Goal: Task Accomplishment & Management: Use online tool/utility

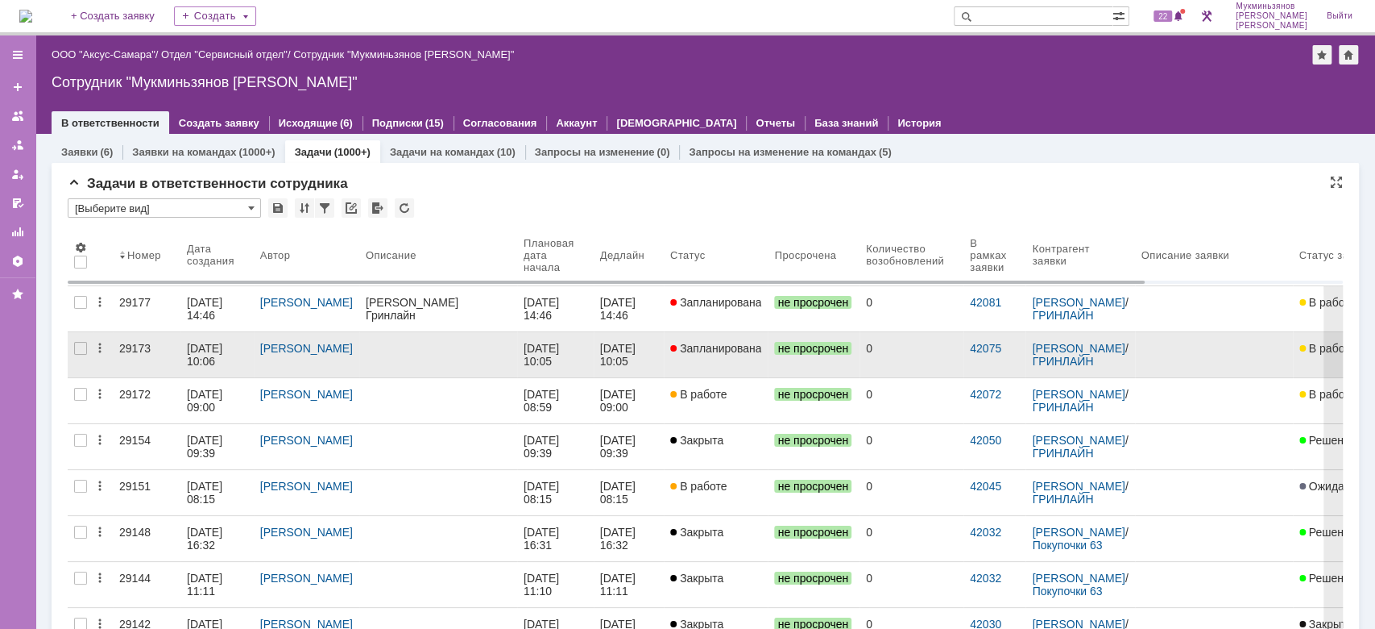
click at [568, 338] on link "[DATE] 10:05" at bounding box center [555, 354] width 77 height 45
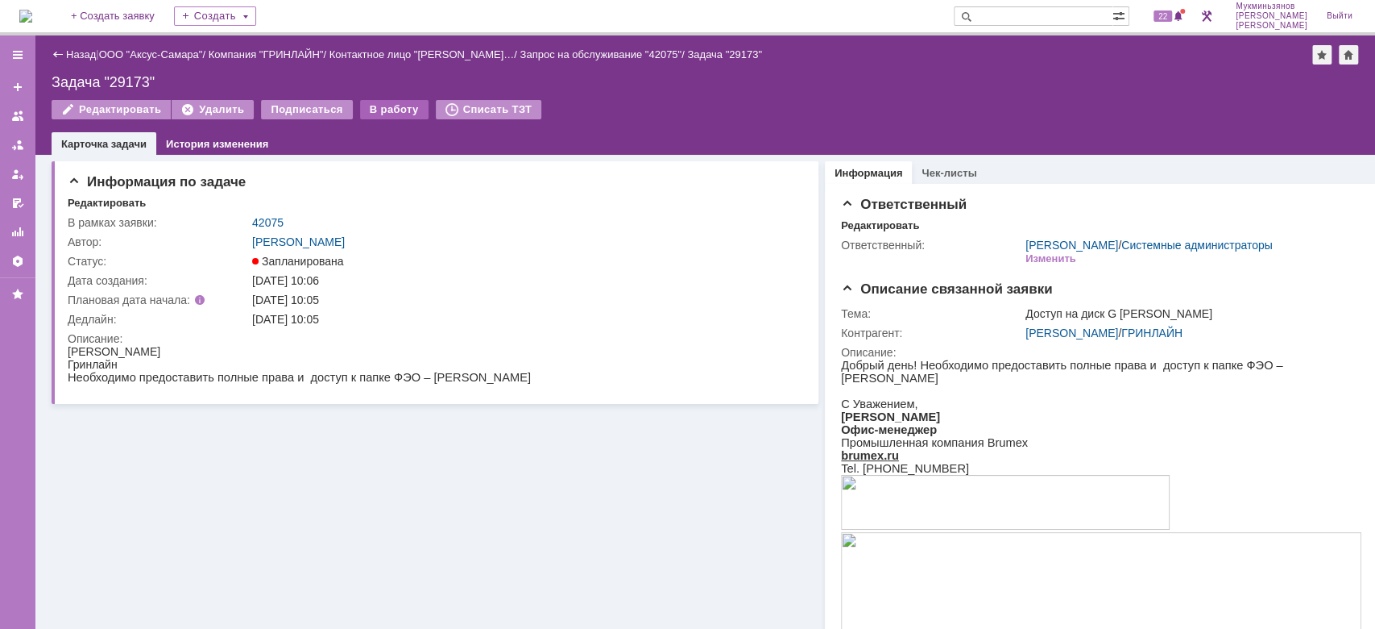
click at [382, 114] on div "В работу" at bounding box center [394, 109] width 68 height 19
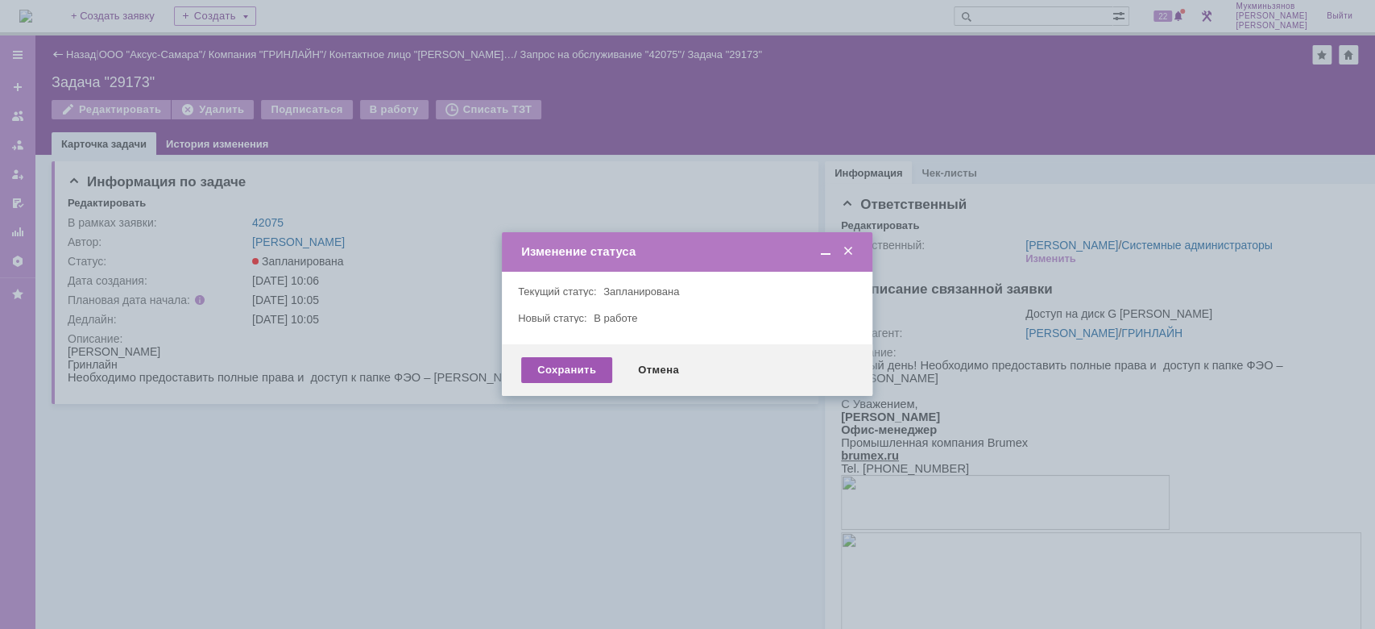
click at [550, 383] on div "Сохранить Отмена" at bounding box center [687, 370] width 371 height 52
click at [567, 364] on div "Сохранить" at bounding box center [566, 370] width 91 height 26
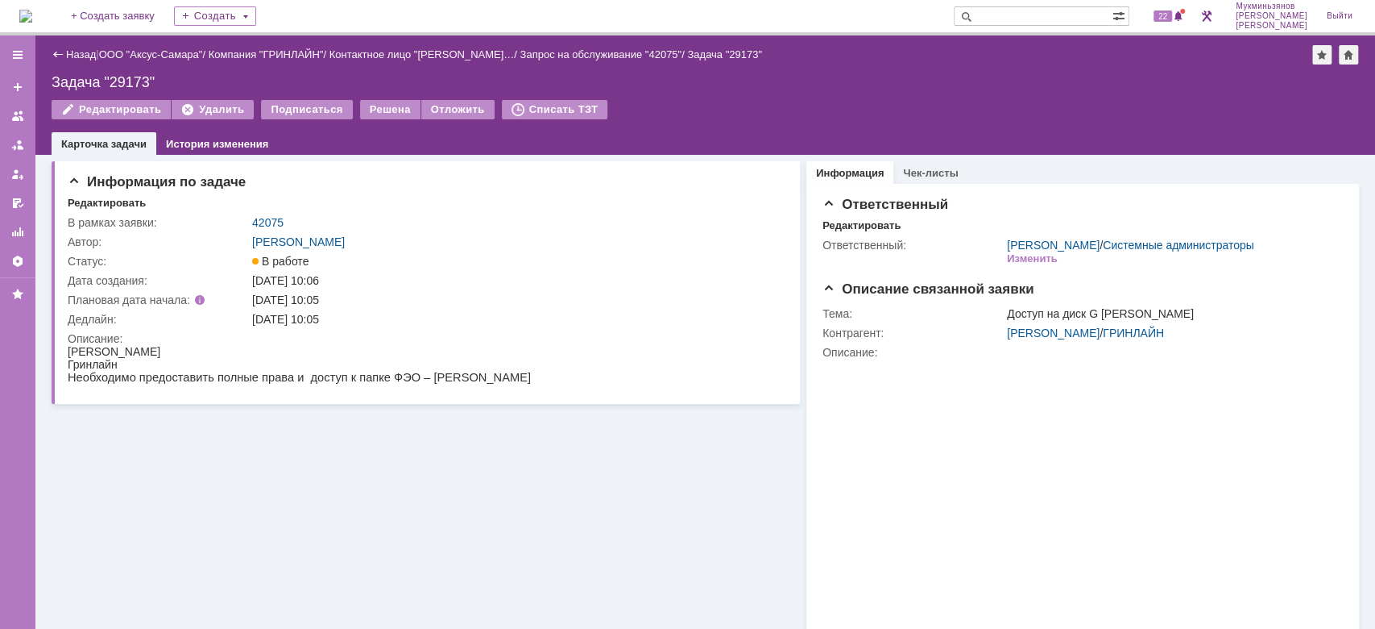
click at [29, 23] on img at bounding box center [25, 16] width 13 height 13
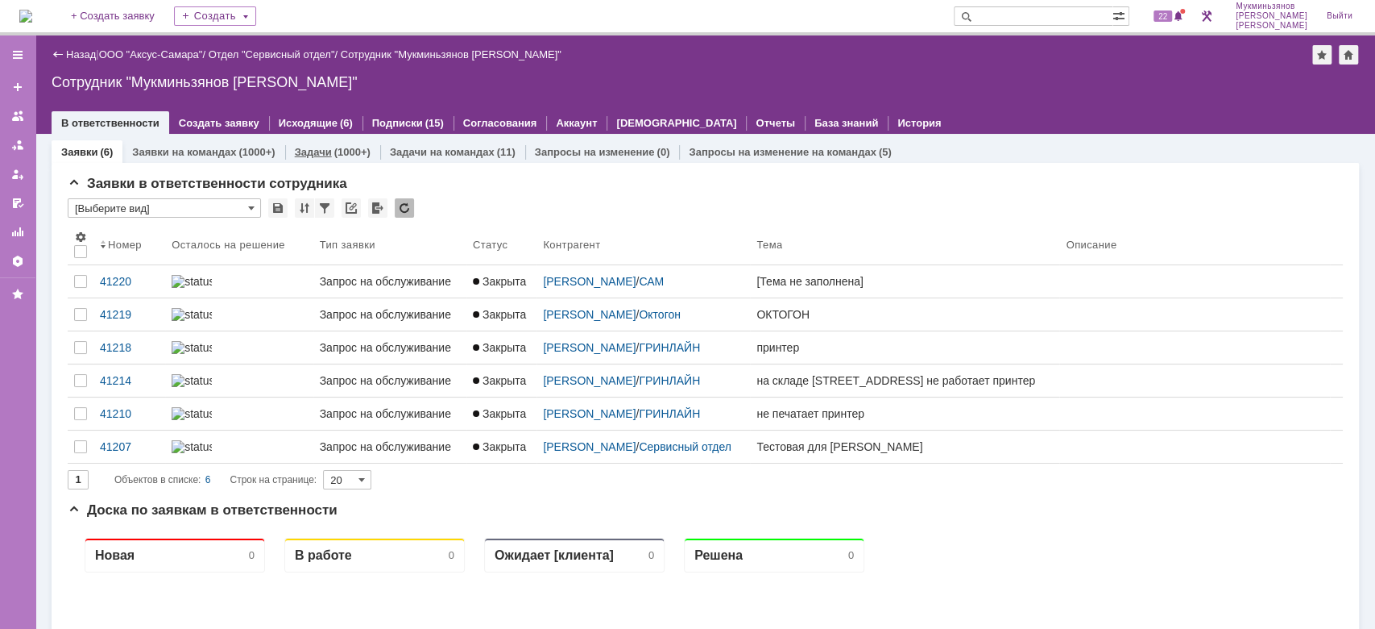
click at [335, 157] on div "(1000+)" at bounding box center [352, 152] width 36 height 12
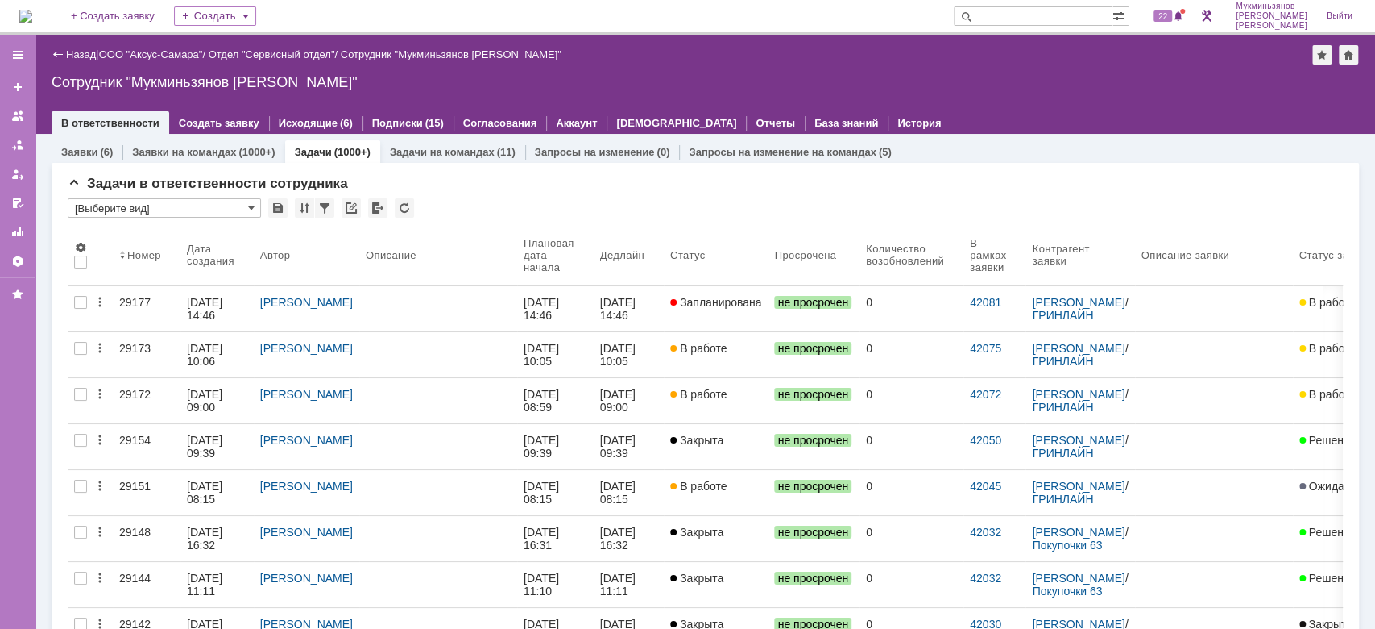
click at [506, 288] on link at bounding box center [438, 308] width 158 height 45
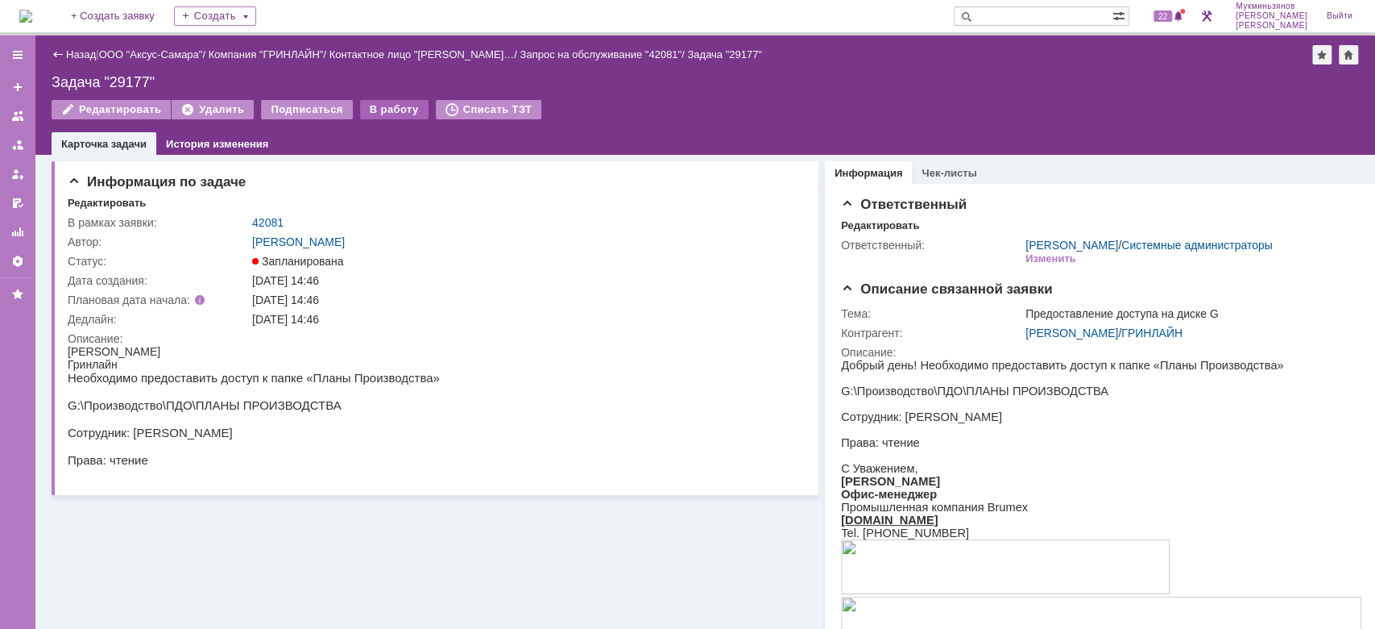
click at [380, 113] on div "В работу" at bounding box center [394, 109] width 68 height 19
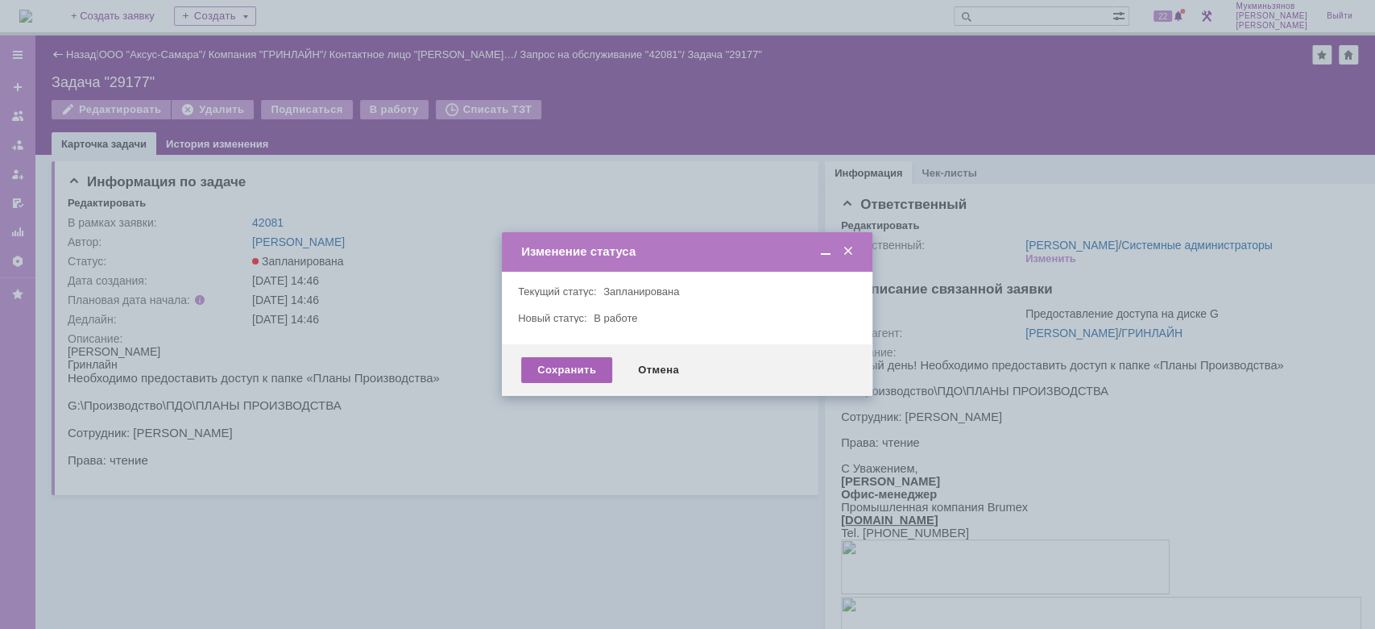
click at [550, 368] on div "Сохранить" at bounding box center [566, 370] width 91 height 26
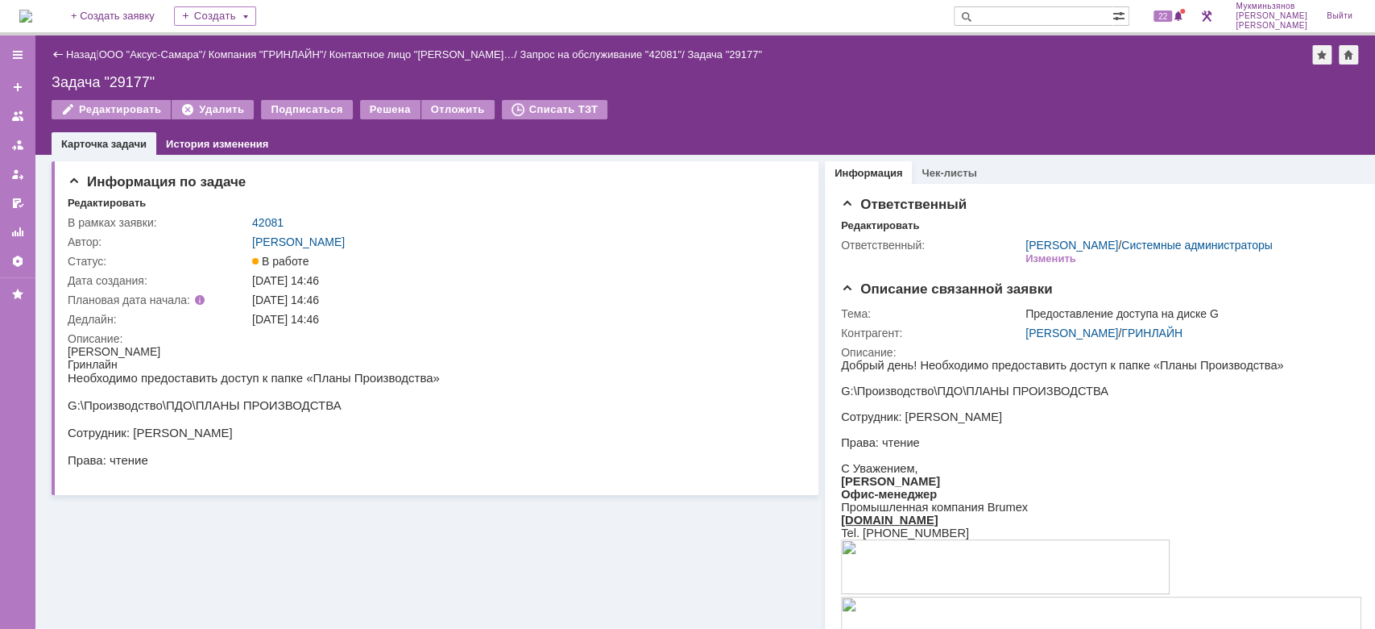
click at [32, 20] on img at bounding box center [25, 16] width 13 height 13
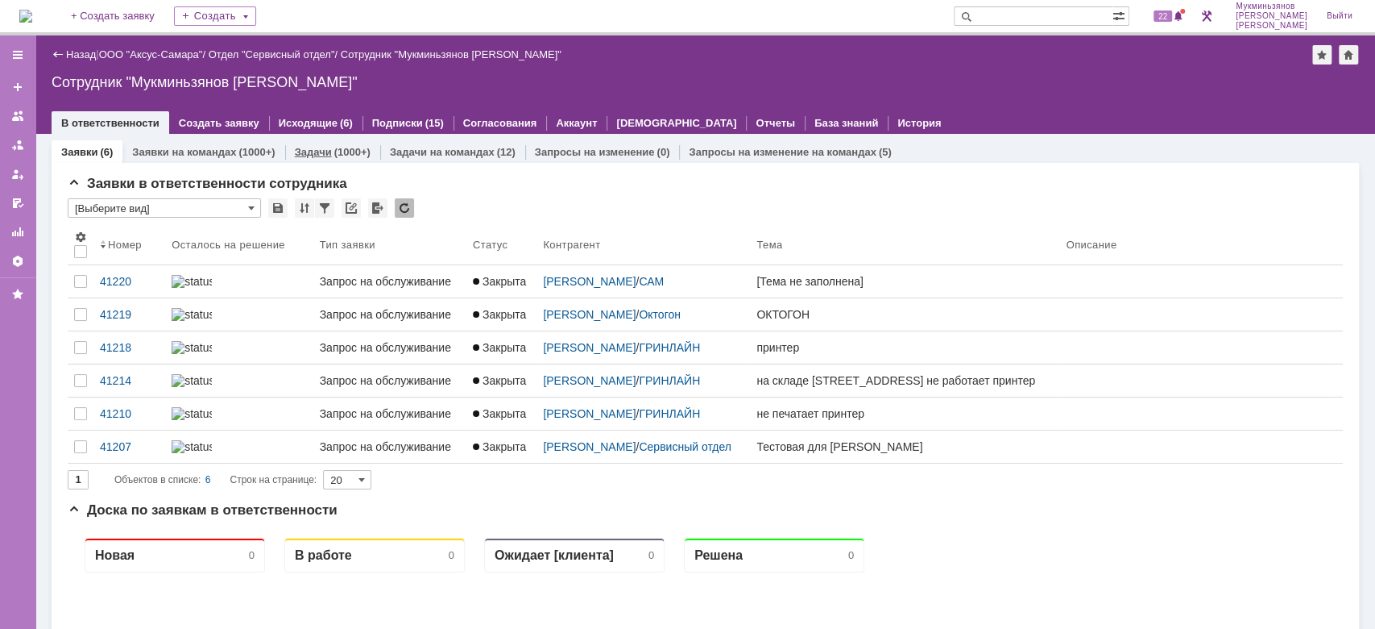
click at [317, 147] on link "Задачи" at bounding box center [313, 152] width 37 height 12
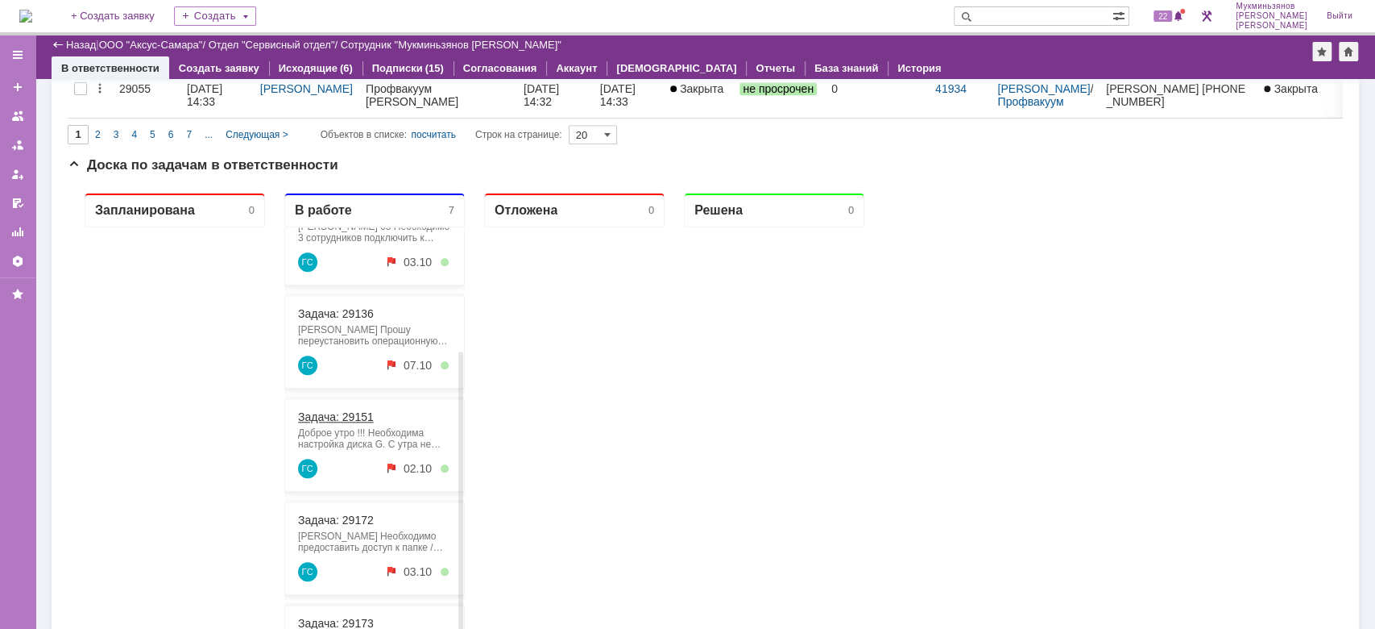
click at [369, 413] on link "Задача: 29151" at bounding box center [336, 416] width 76 height 13
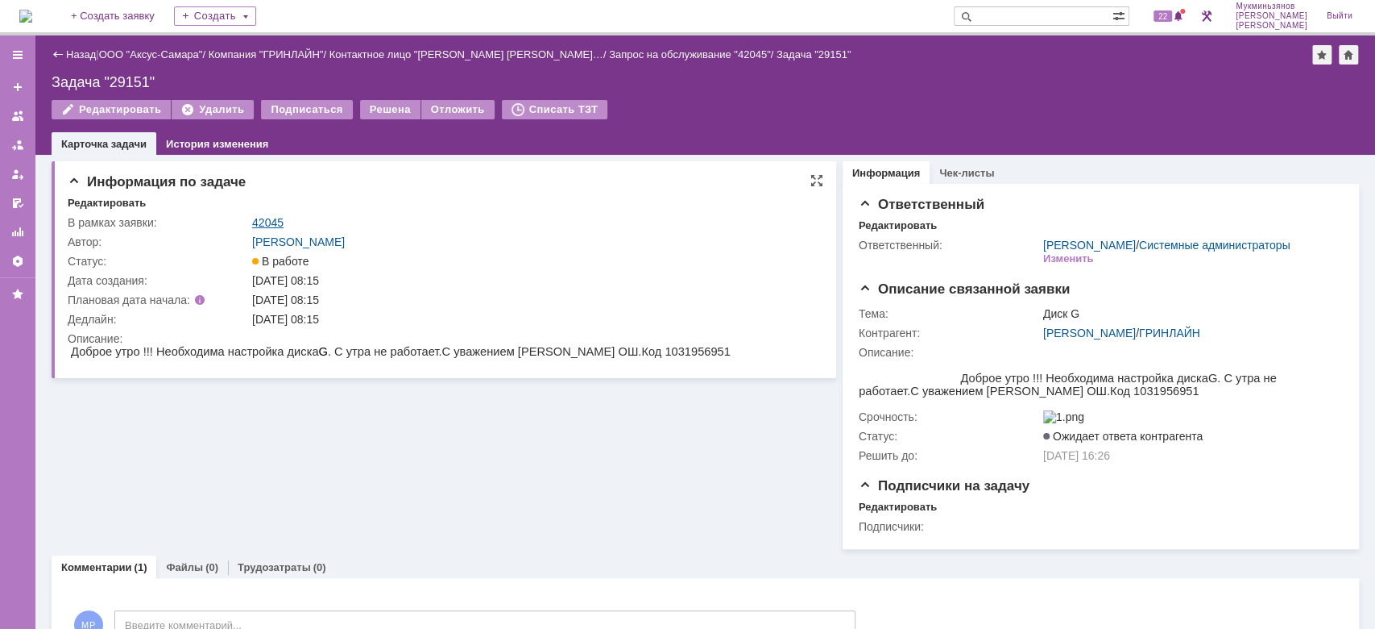
click at [265, 221] on link "42045" at bounding box center [267, 222] width 31 height 13
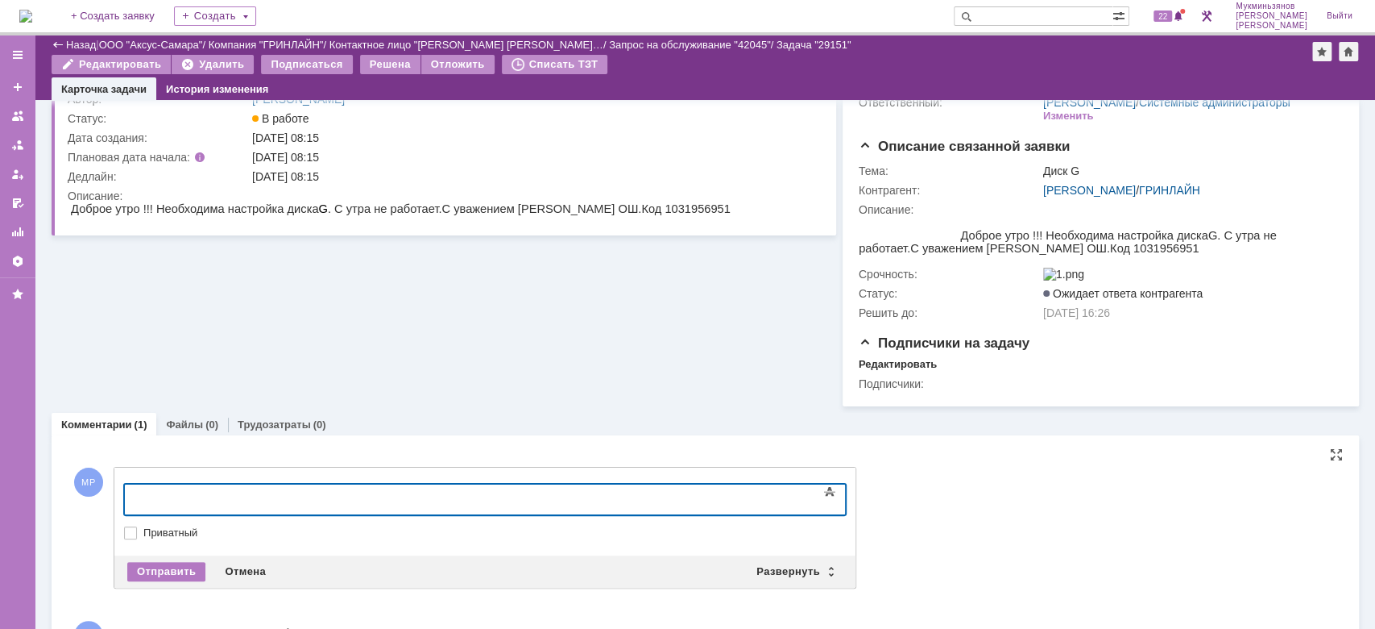
click at [335, 492] on div at bounding box center [255, 497] width 229 height 13
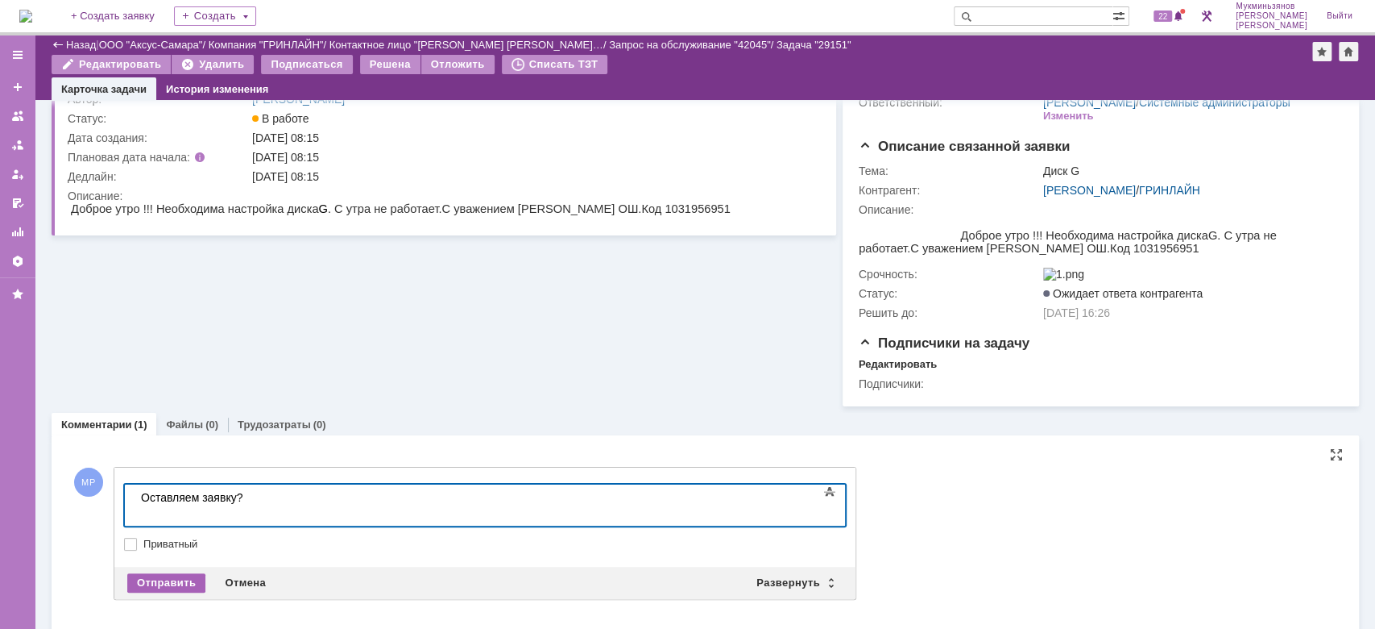
click at [187, 592] on div "Отправить" at bounding box center [166, 582] width 78 height 19
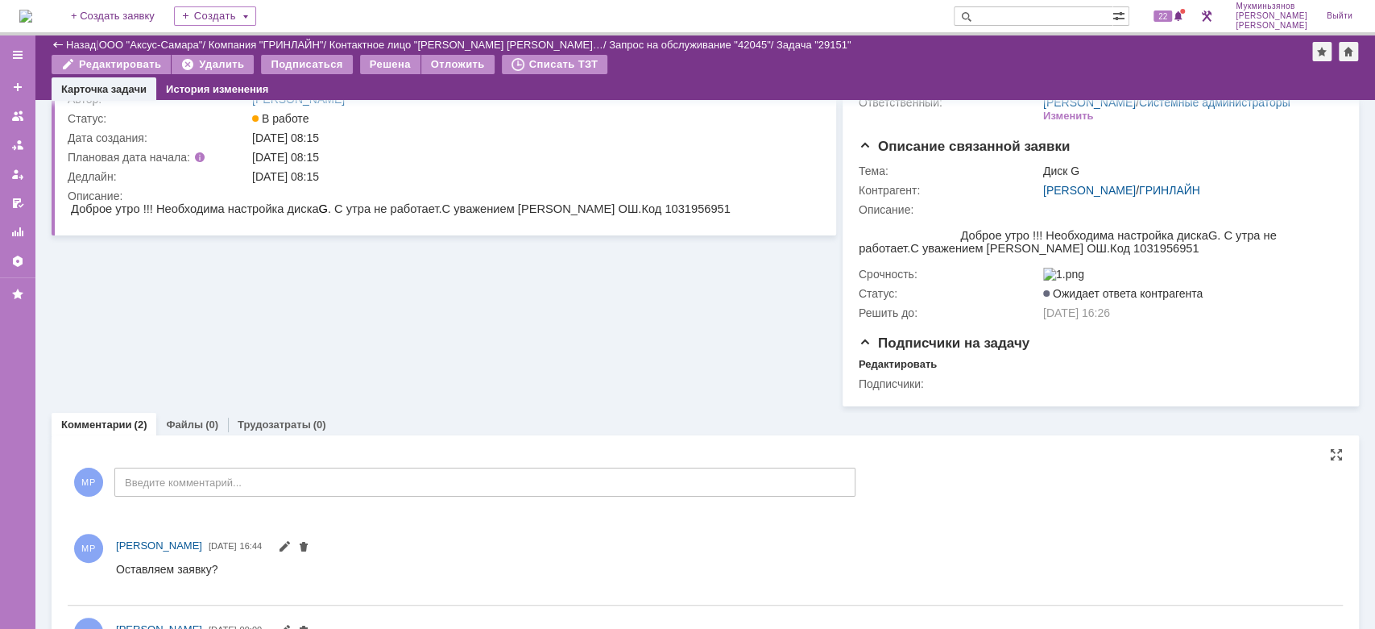
click at [32, 19] on img at bounding box center [25, 16] width 13 height 13
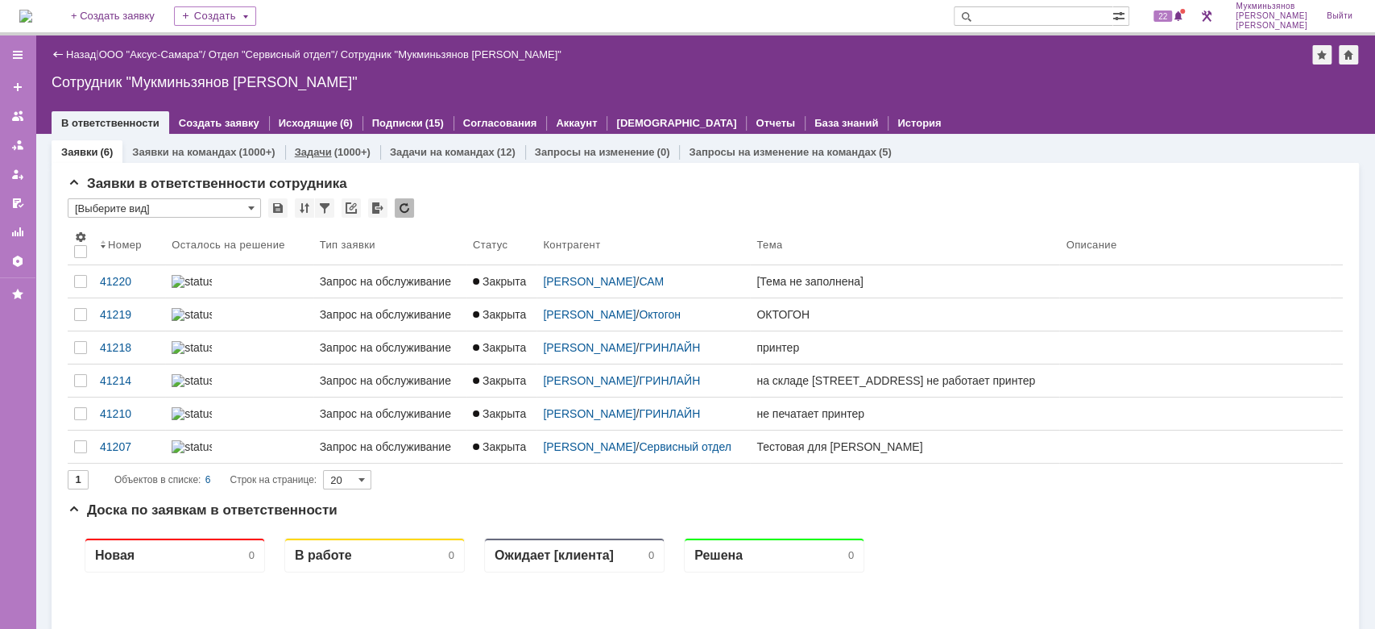
click at [314, 146] on link "Задачи" at bounding box center [313, 152] width 37 height 12
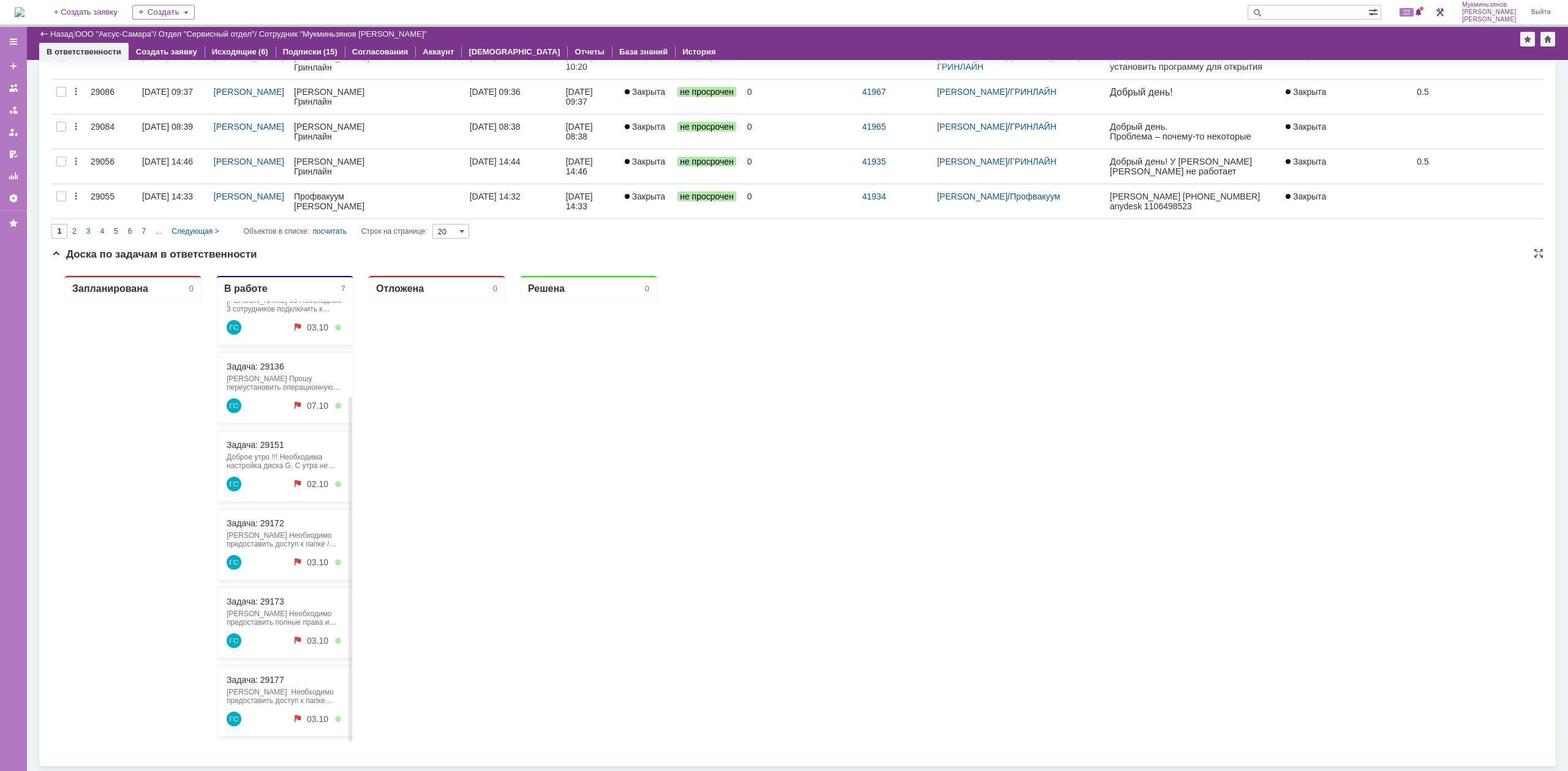
scroll to position [122, 0]
click at [278, 477] on link "Задача: 29177" at bounding box center [255, 678] width 58 height 10
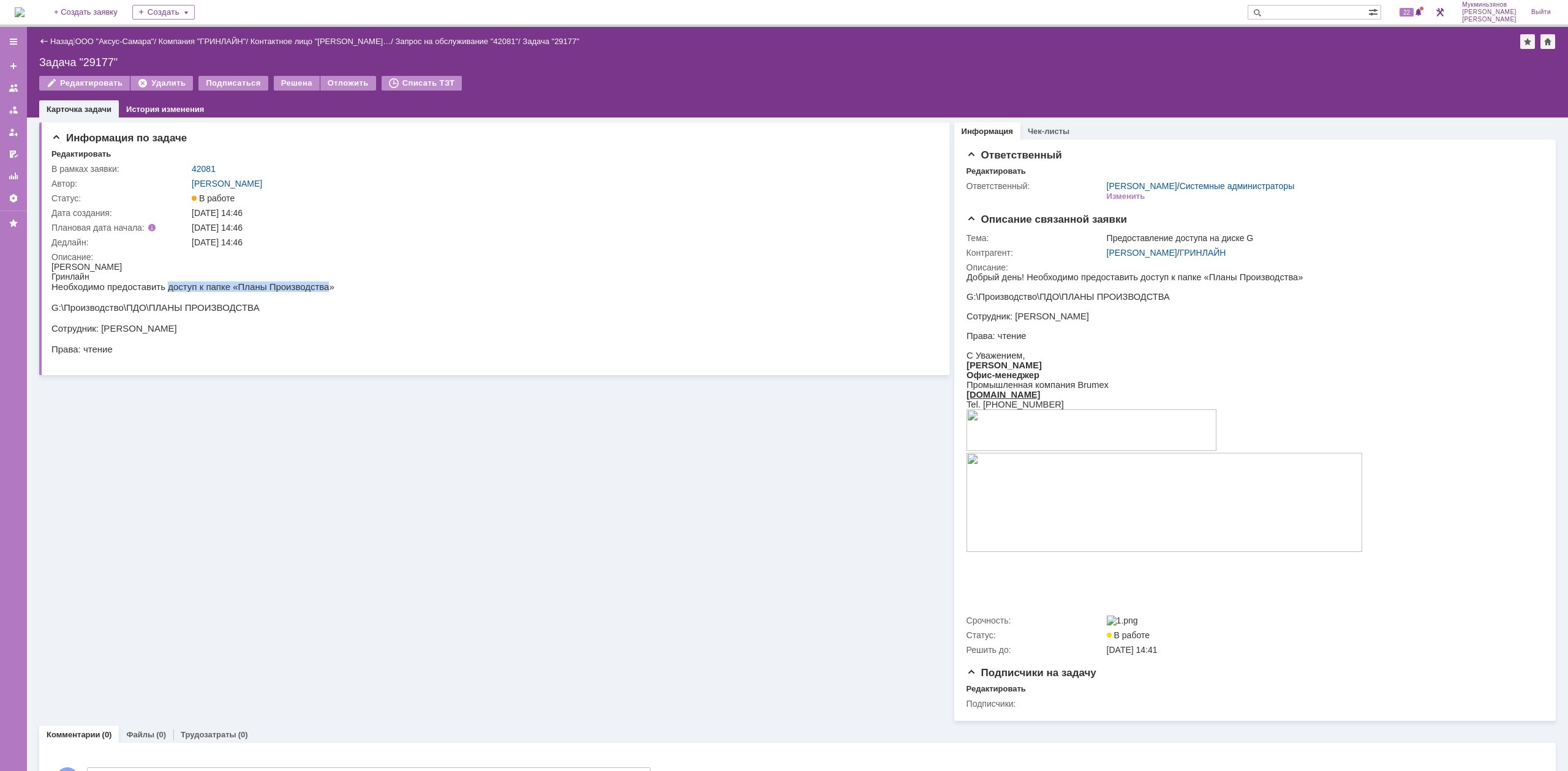
drag, startPoint x: 157, startPoint y: 289, endPoint x: 302, endPoint y: 296, distance: 145.2
click at [301, 289] on p "Необходимо предоставить доступ к папке «Планы Производства»" at bounding box center [193, 287] width 283 height 11
drag, startPoint x: 241, startPoint y: 314, endPoint x: 74, endPoint y: 316, distance: 167.0
click at [74, 316] on body "[PERSON_NAME] Необходимо предоставить доступ к папке «Планы Производства» G:\Пр…" at bounding box center [193, 308] width 283 height 93
click at [132, 313] on p "G:\Производство\ПДО\ПЛАНЫ ПРОИЗВОДСТВА" at bounding box center [193, 308] width 283 height 11
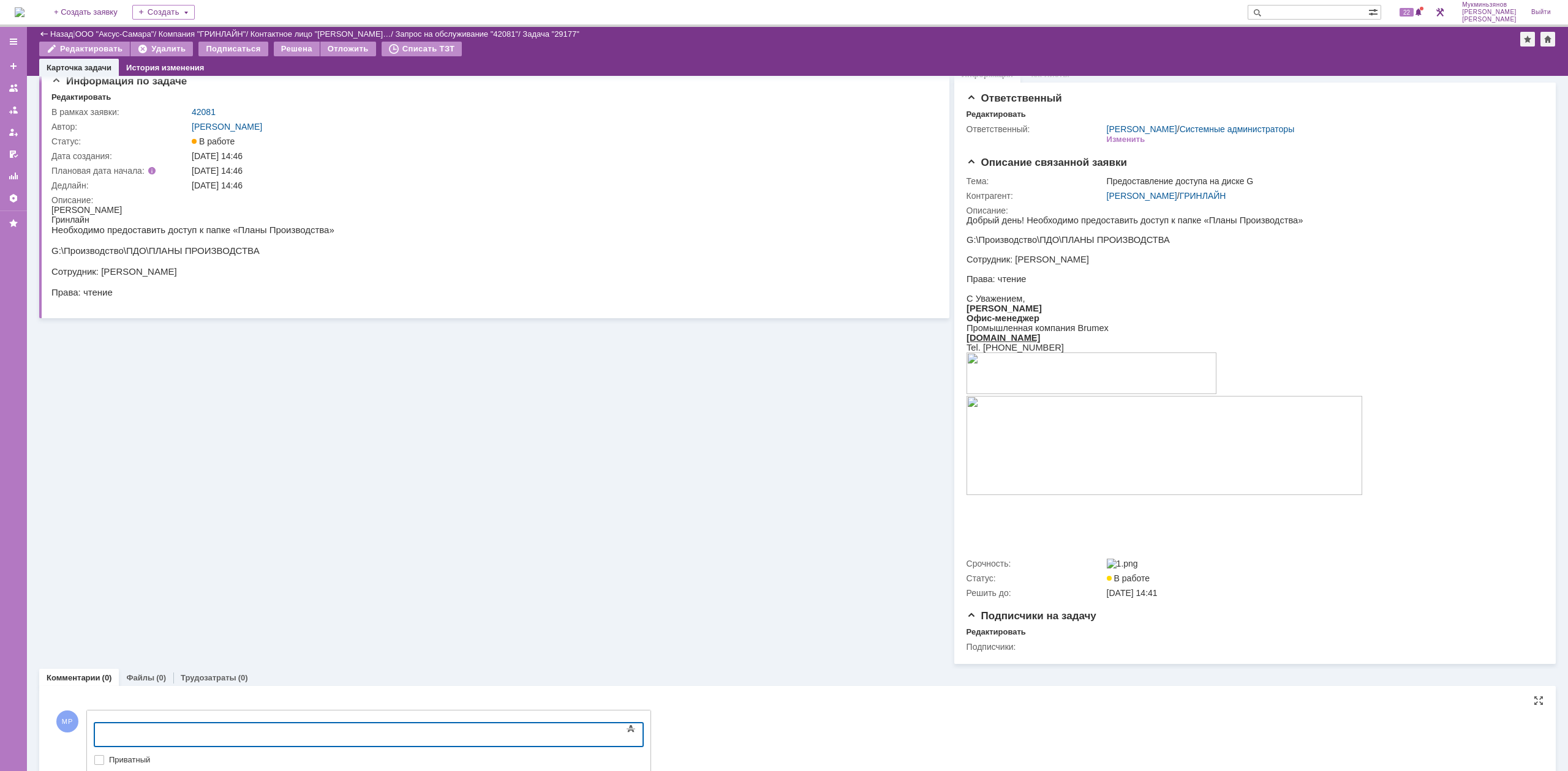
click at [264, 477] on div at bounding box center [194, 733] width 174 height 10
drag, startPoint x: 221, startPoint y: 728, endPoint x: 7, endPoint y: 701, distance: 215.7
click at [103, 477] on html "​Доступ предоставлен" at bounding box center [195, 733] width 184 height 21
copy div "​Доступ предоставлен"
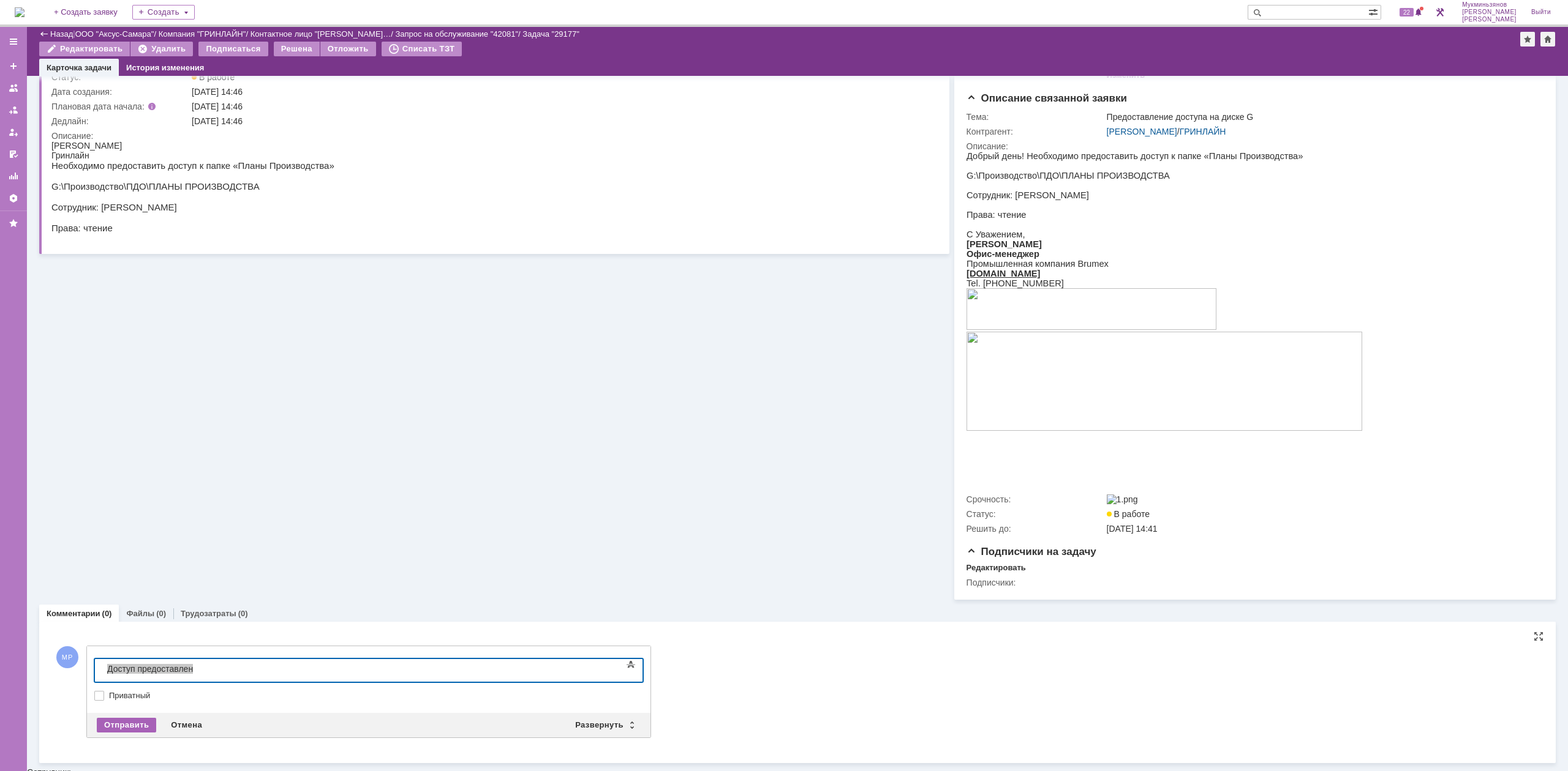
click at [128, 477] on div "Отправить" at bounding box center [126, 725] width 59 height 14
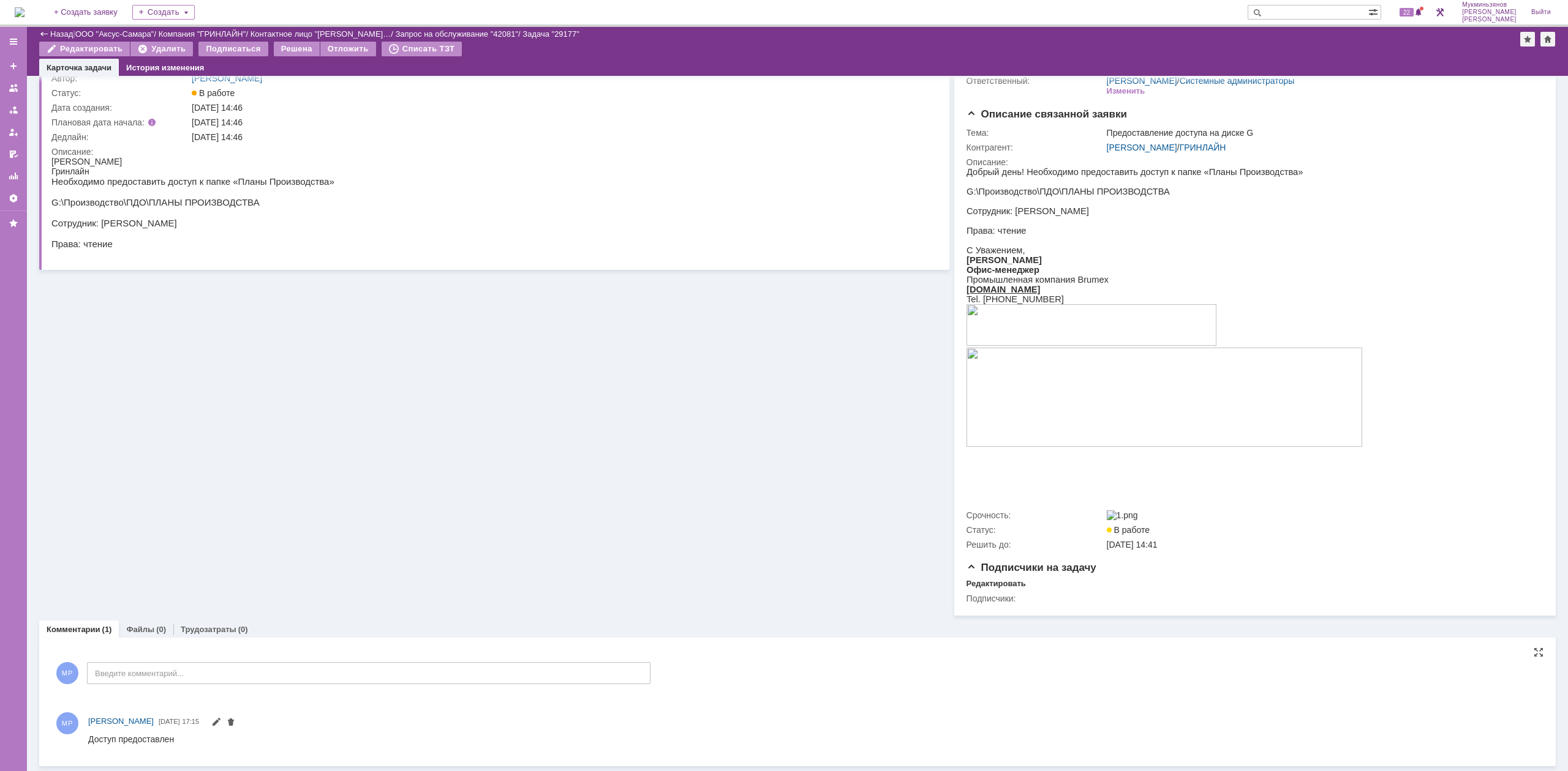
scroll to position [68, 0]
click at [210, 477] on div "Трудозатраты (0)" at bounding box center [214, 624] width 82 height 17
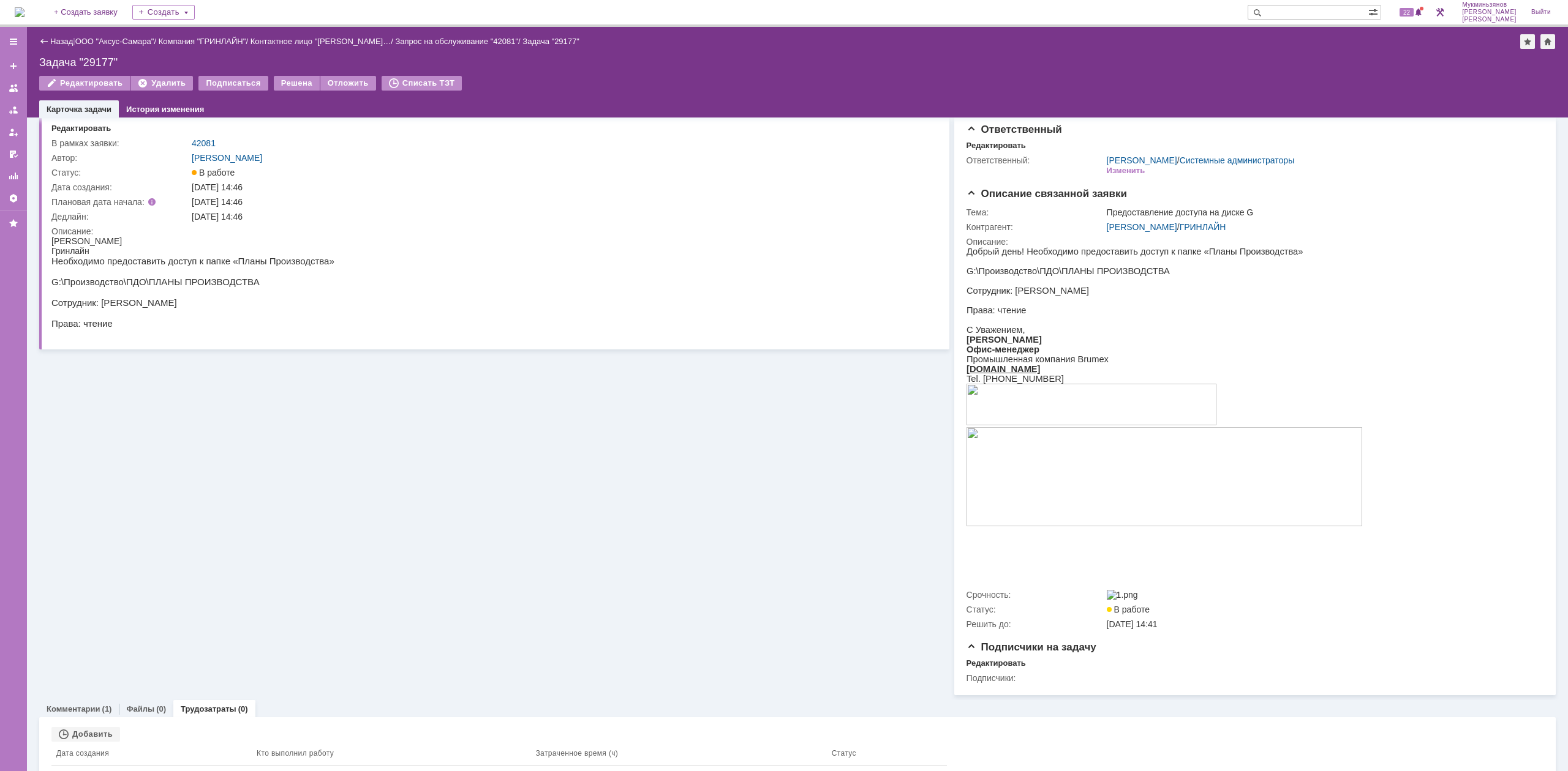
scroll to position [39, 0]
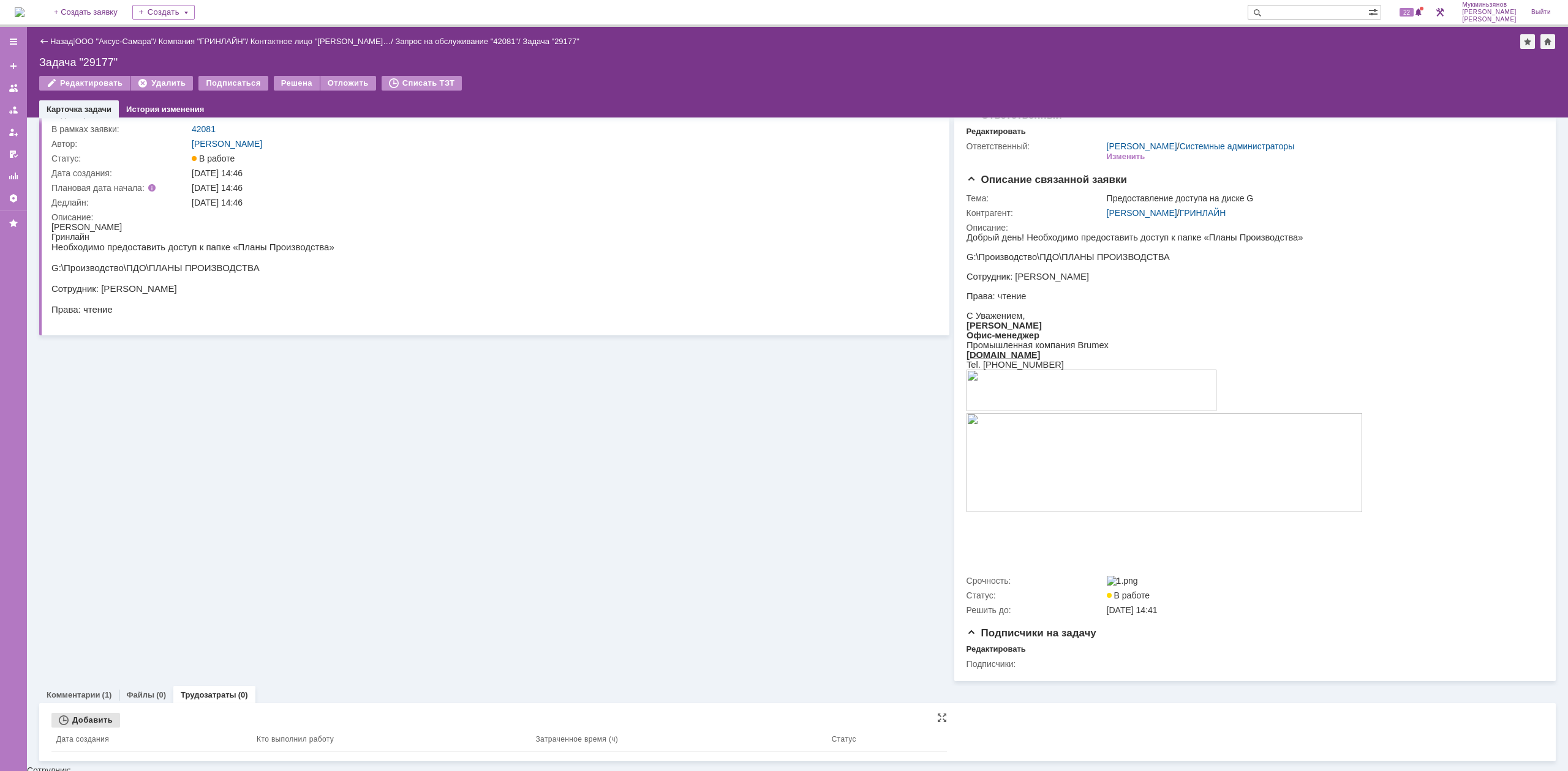
click at [97, 477] on div "Добавить" at bounding box center [86, 720] width 68 height 14
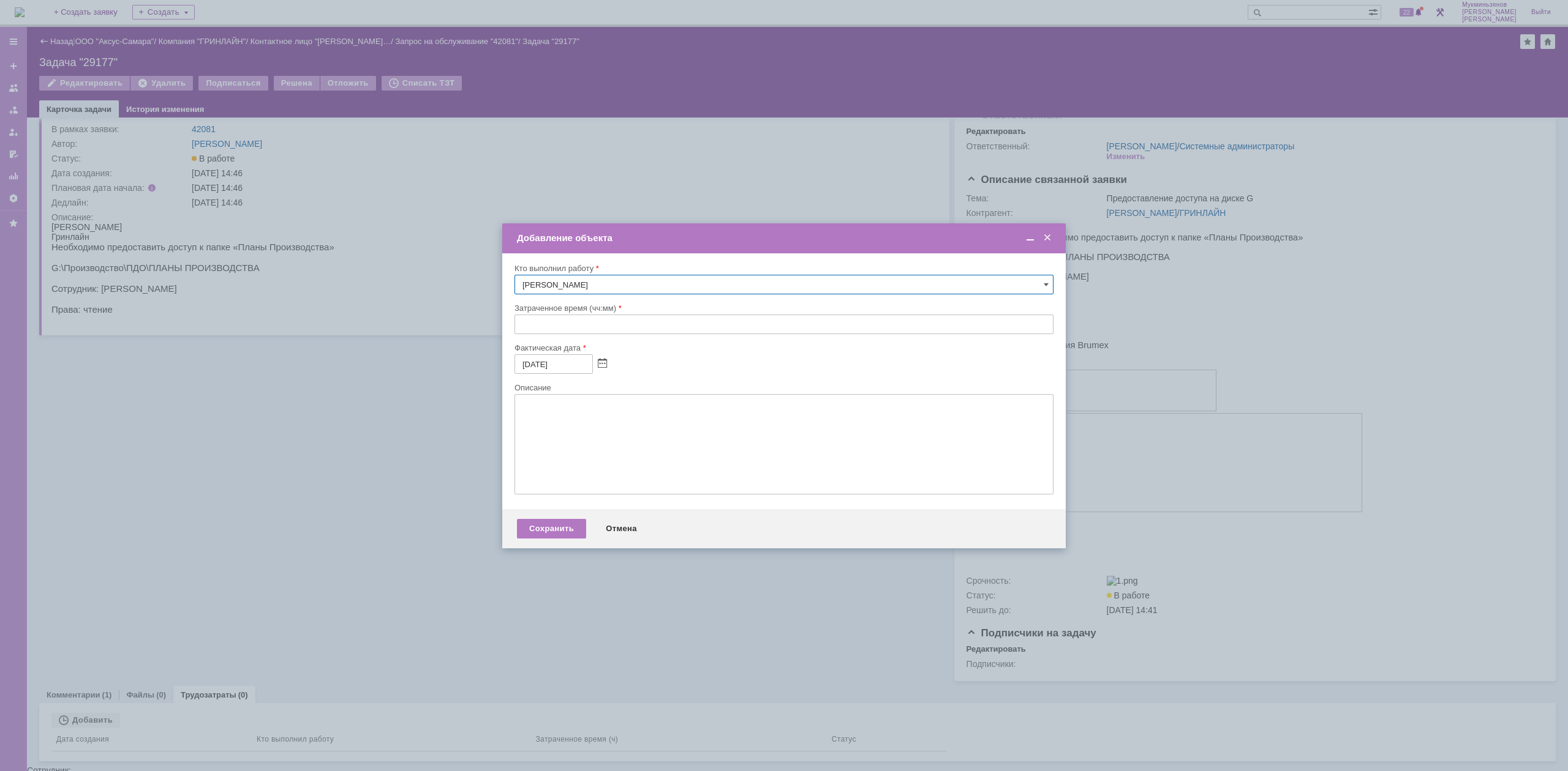
click at [534, 332] on input "text" at bounding box center [784, 324] width 539 height 20
type input "00:30"
click at [664, 431] on textarea at bounding box center [784, 444] width 539 height 100
paste textarea "​Доступ предоставлен"
type textarea "​Доступ предоставлен"
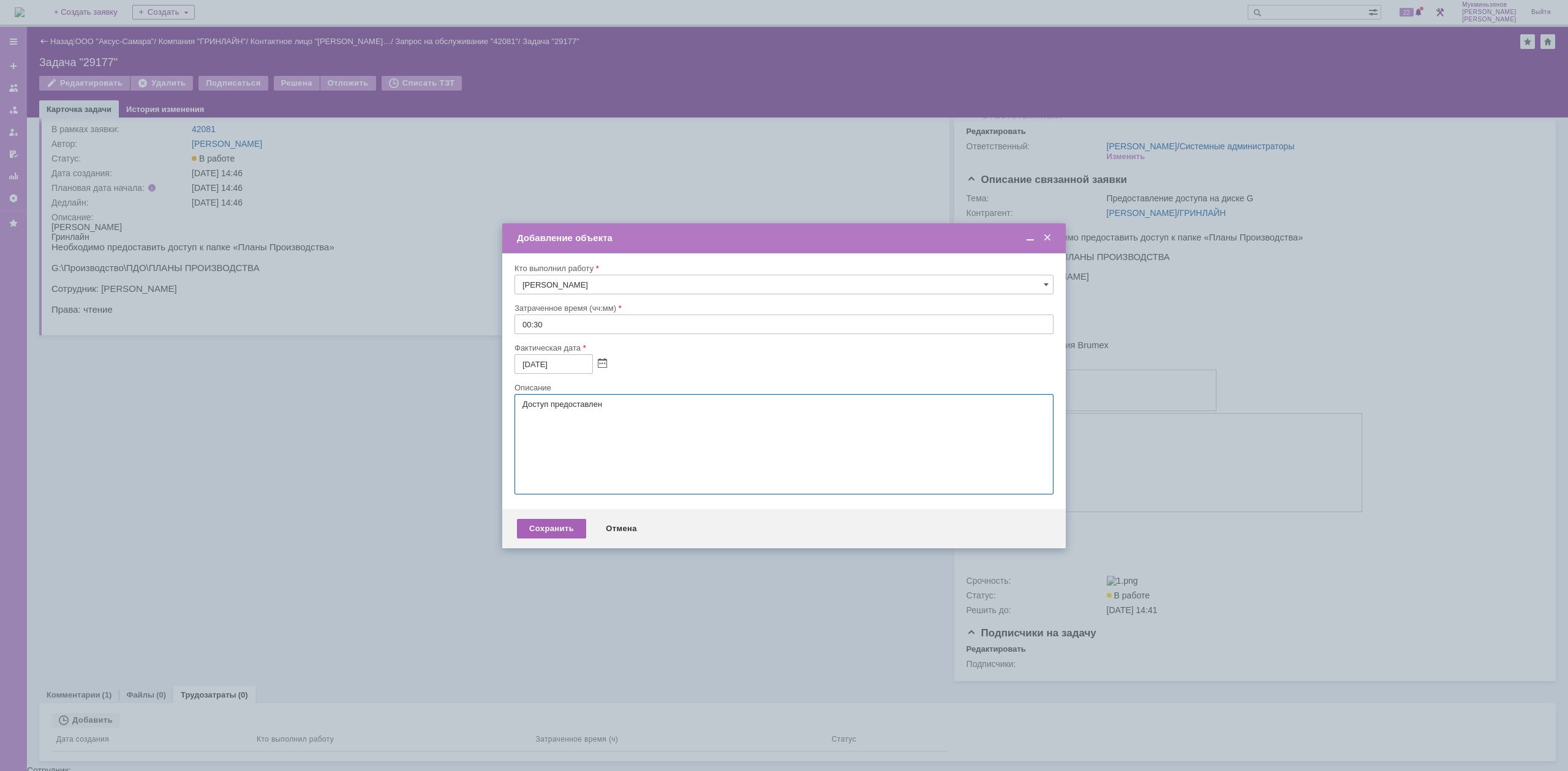
click at [554, 477] on div "Сохранить" at bounding box center [551, 529] width 69 height 20
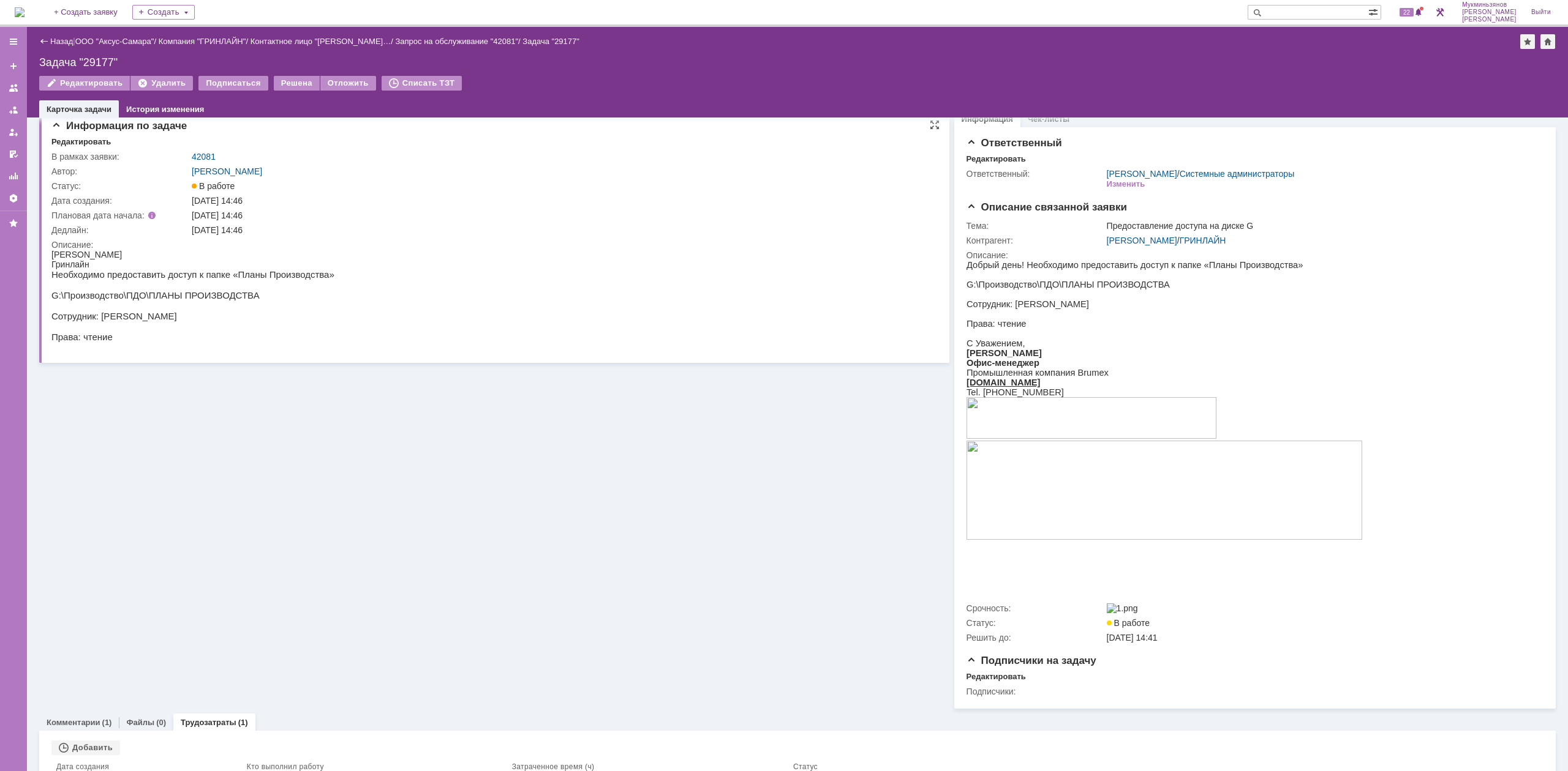
scroll to position [0, 0]
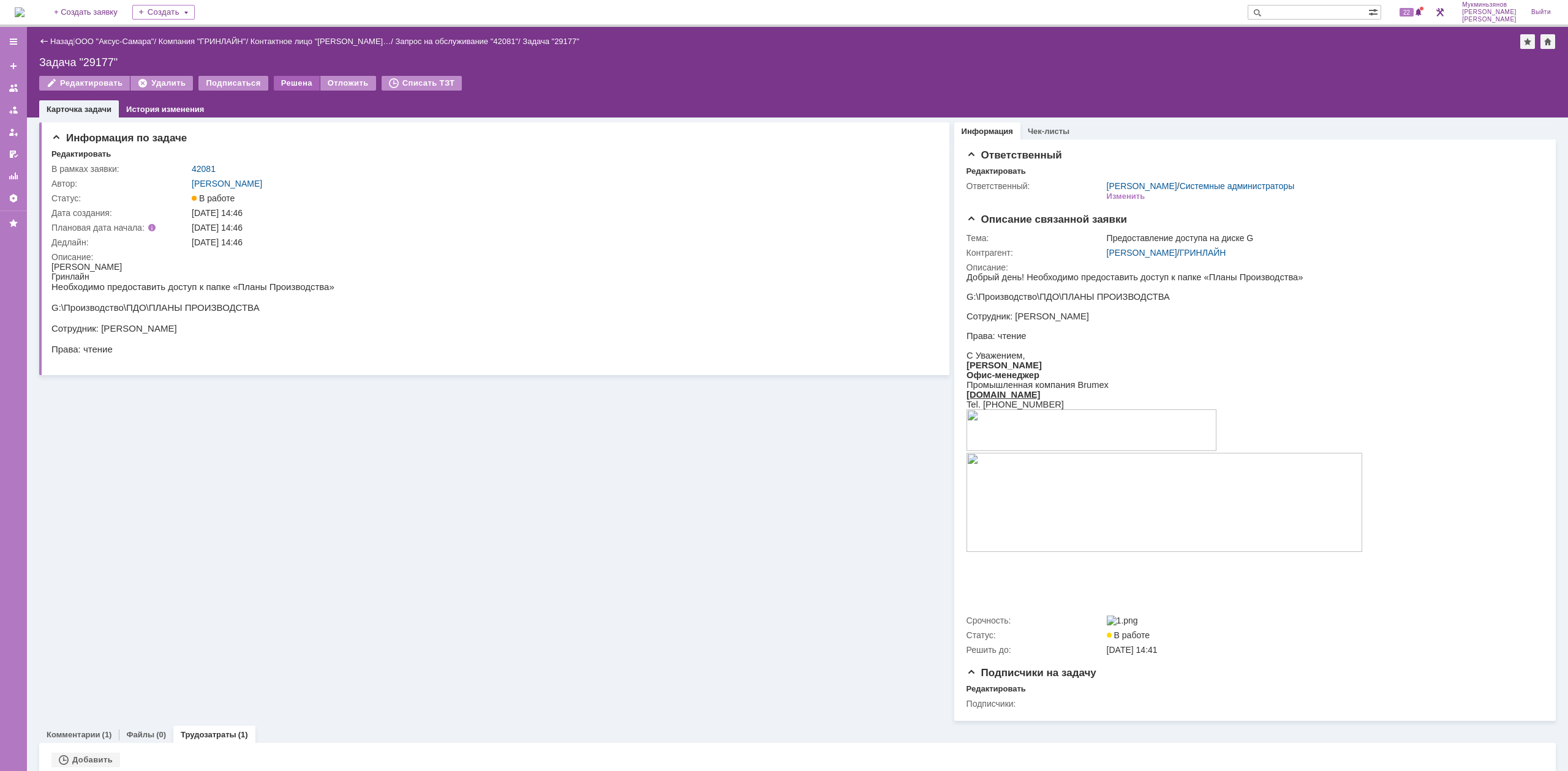
click at [295, 81] on div "Решена" at bounding box center [296, 83] width 46 height 14
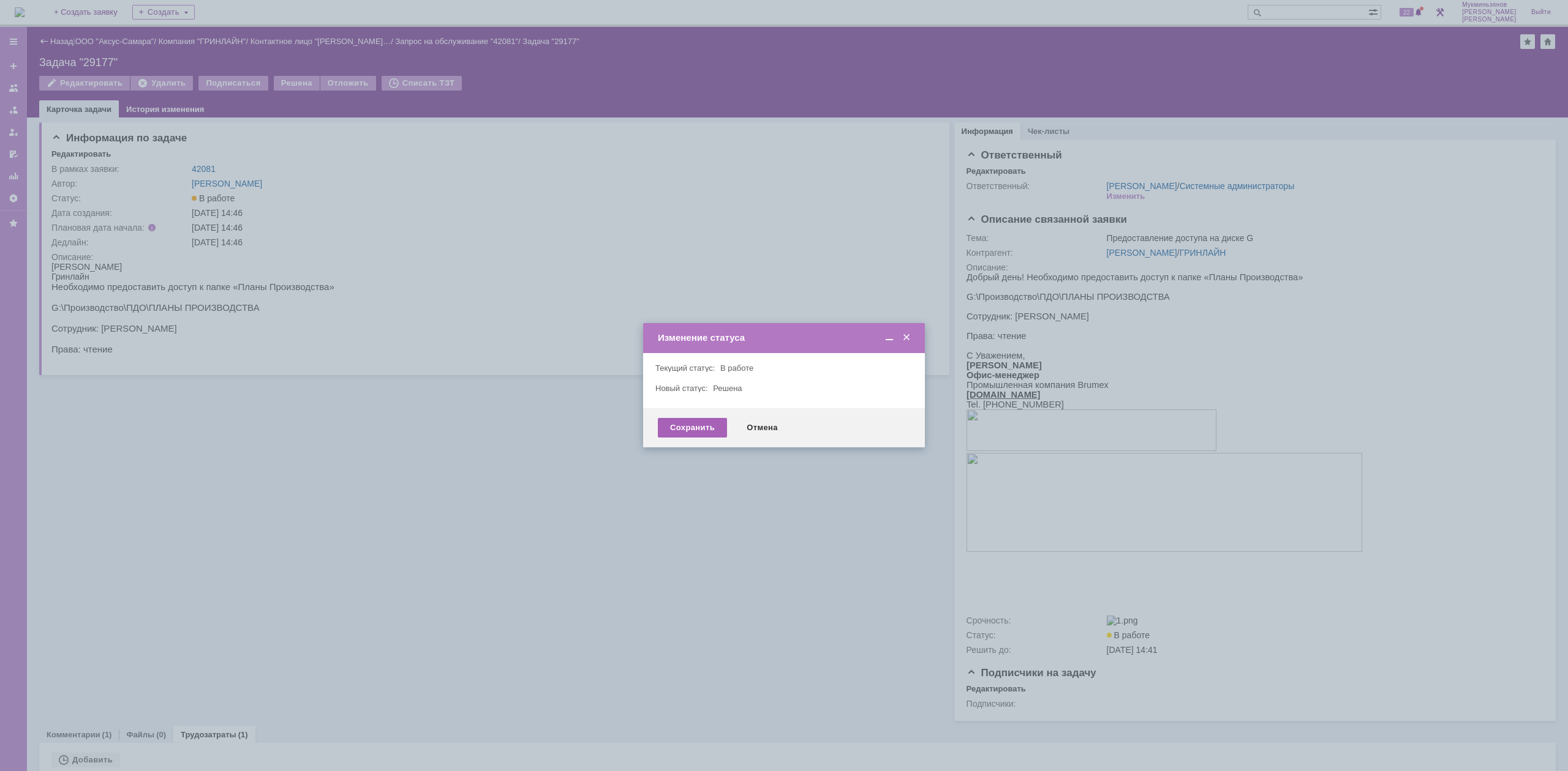
click at [689, 426] on div "Сохранить" at bounding box center [692, 428] width 69 height 20
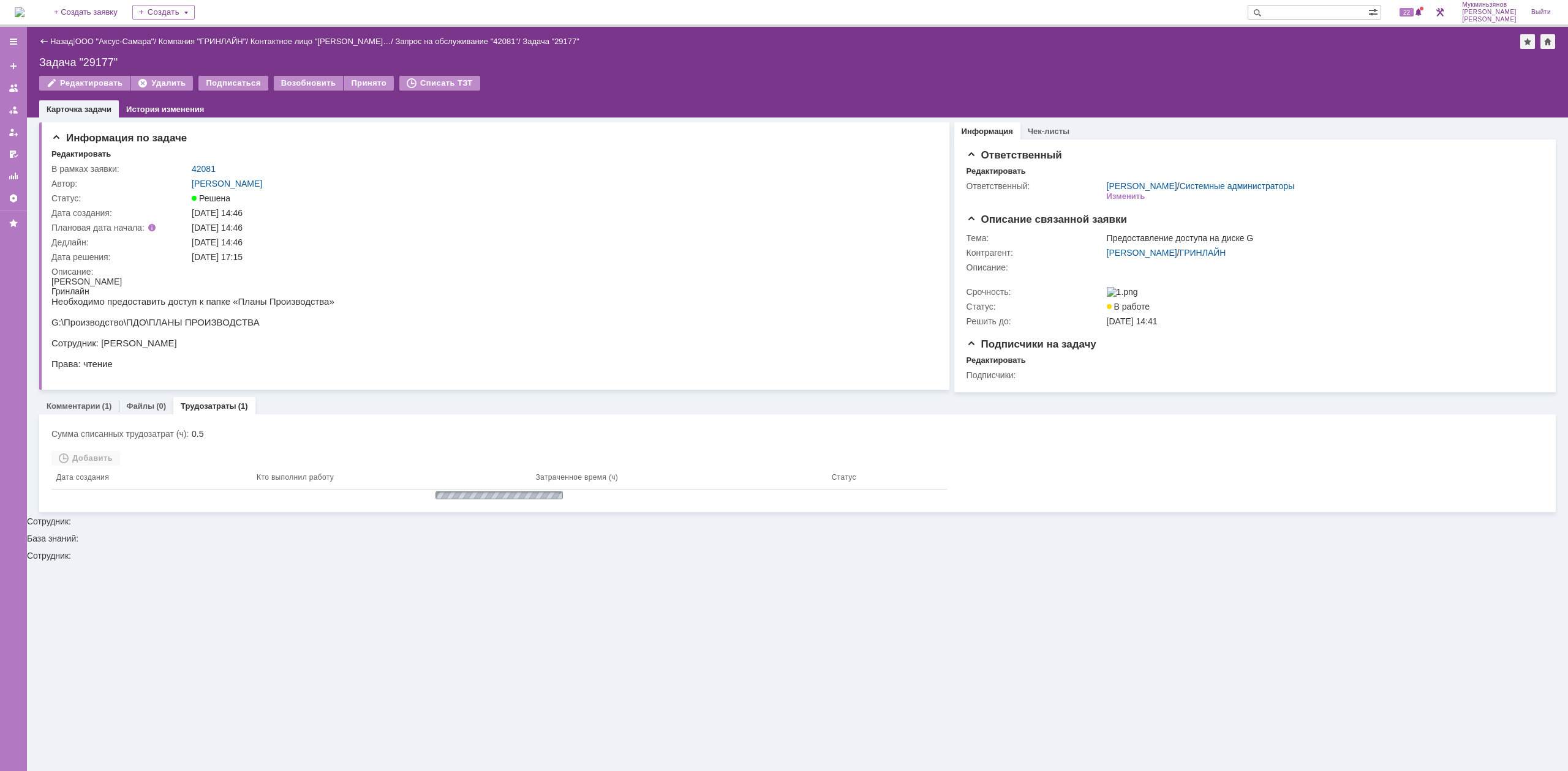
click at [24, 16] on img at bounding box center [19, 12] width 10 height 10
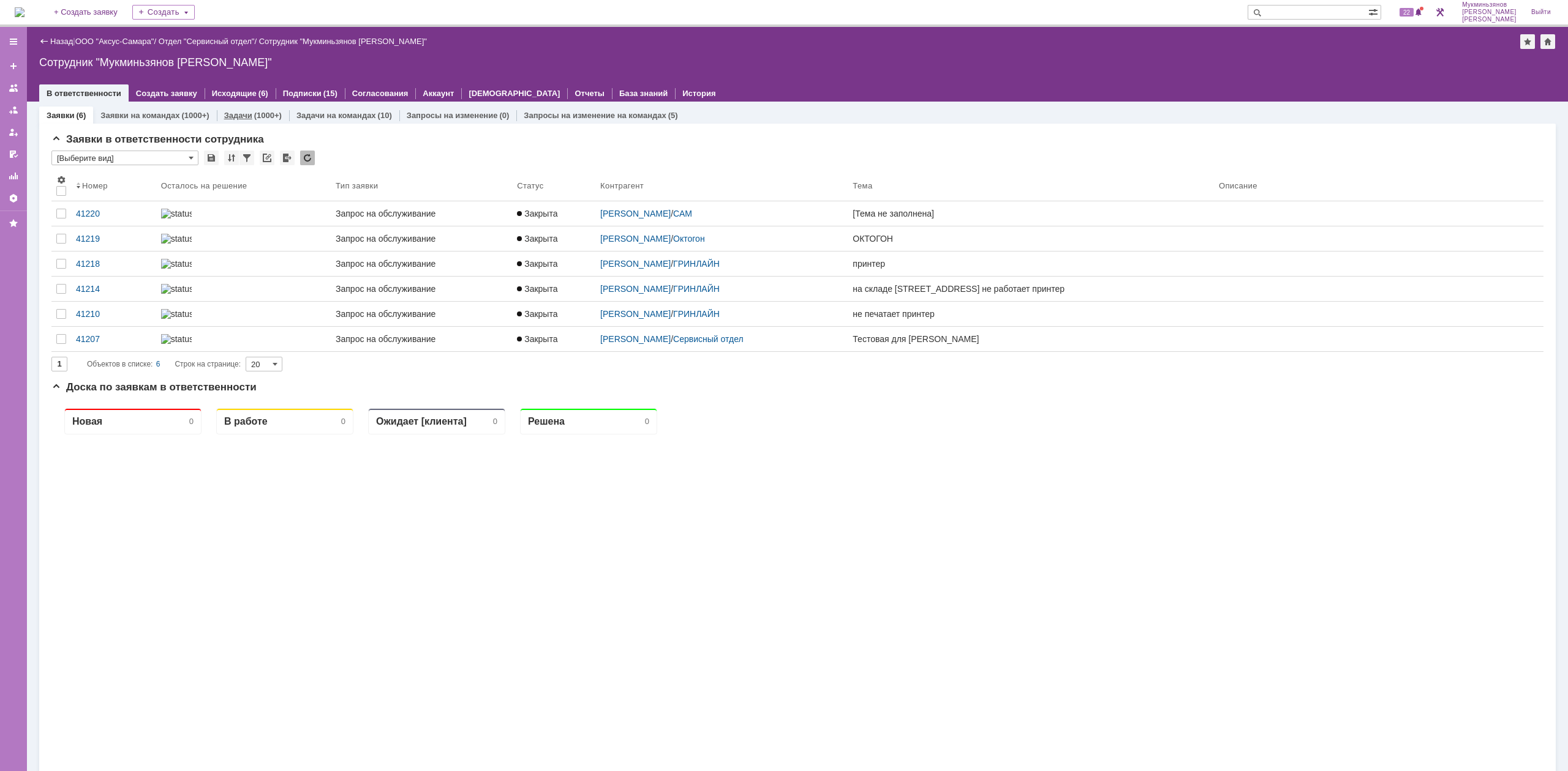
click at [270, 114] on div "(1000+)" at bounding box center [268, 115] width 27 height 9
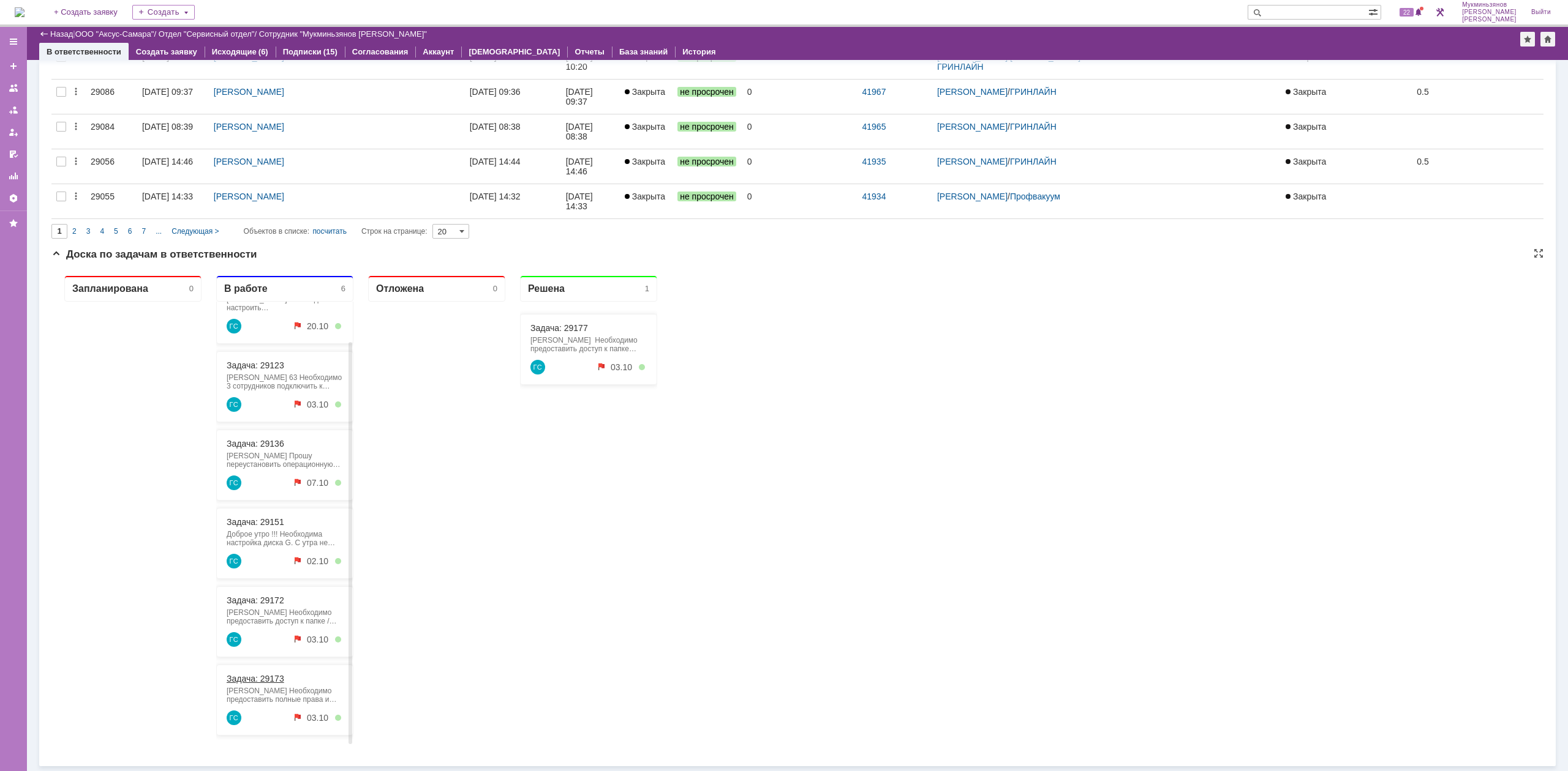
click at [280, 477] on link "Задача: 29173" at bounding box center [255, 678] width 58 height 10
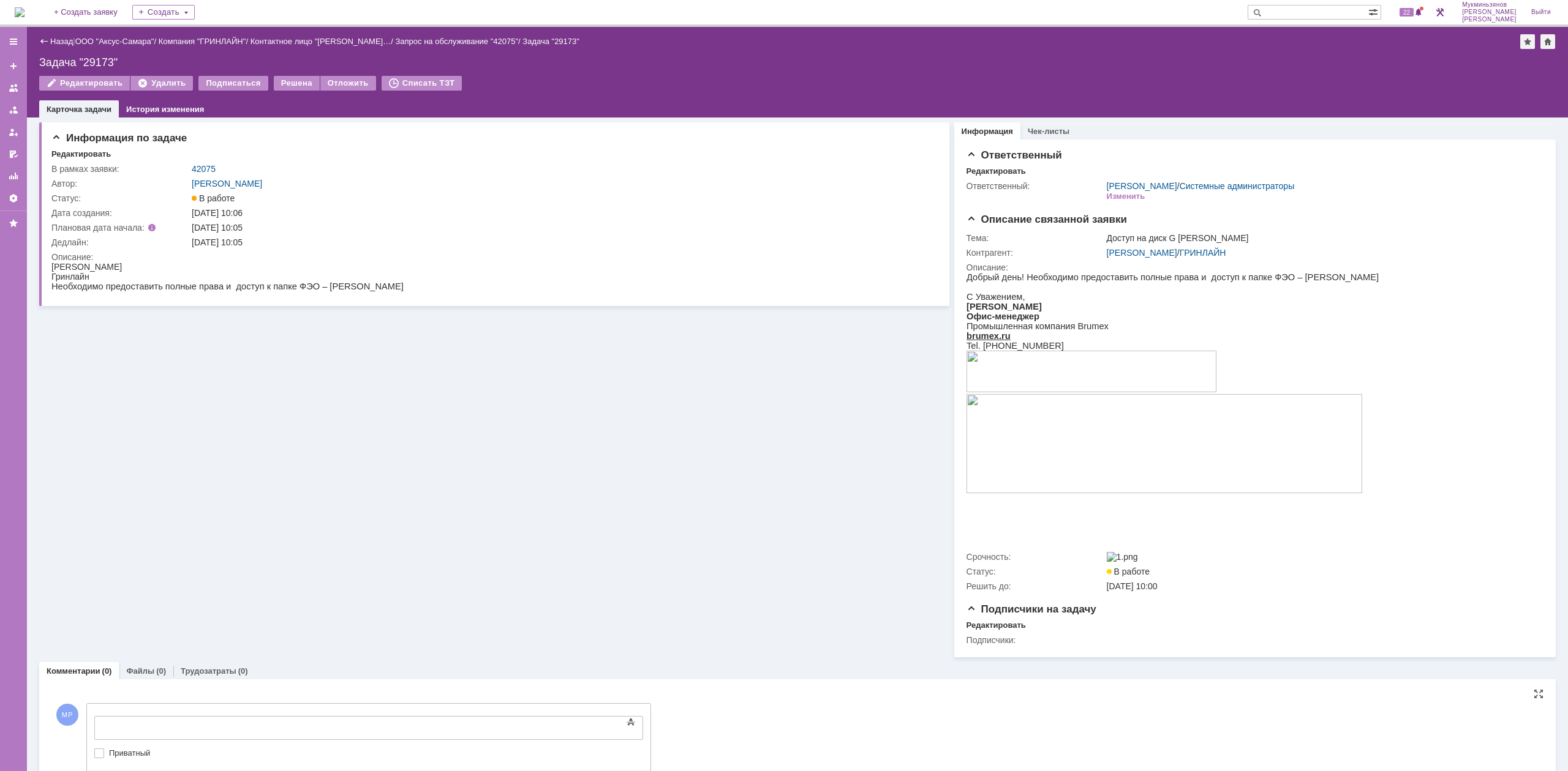
click at [385, 477] on div "Текст" at bounding box center [369, 714] width 549 height 4
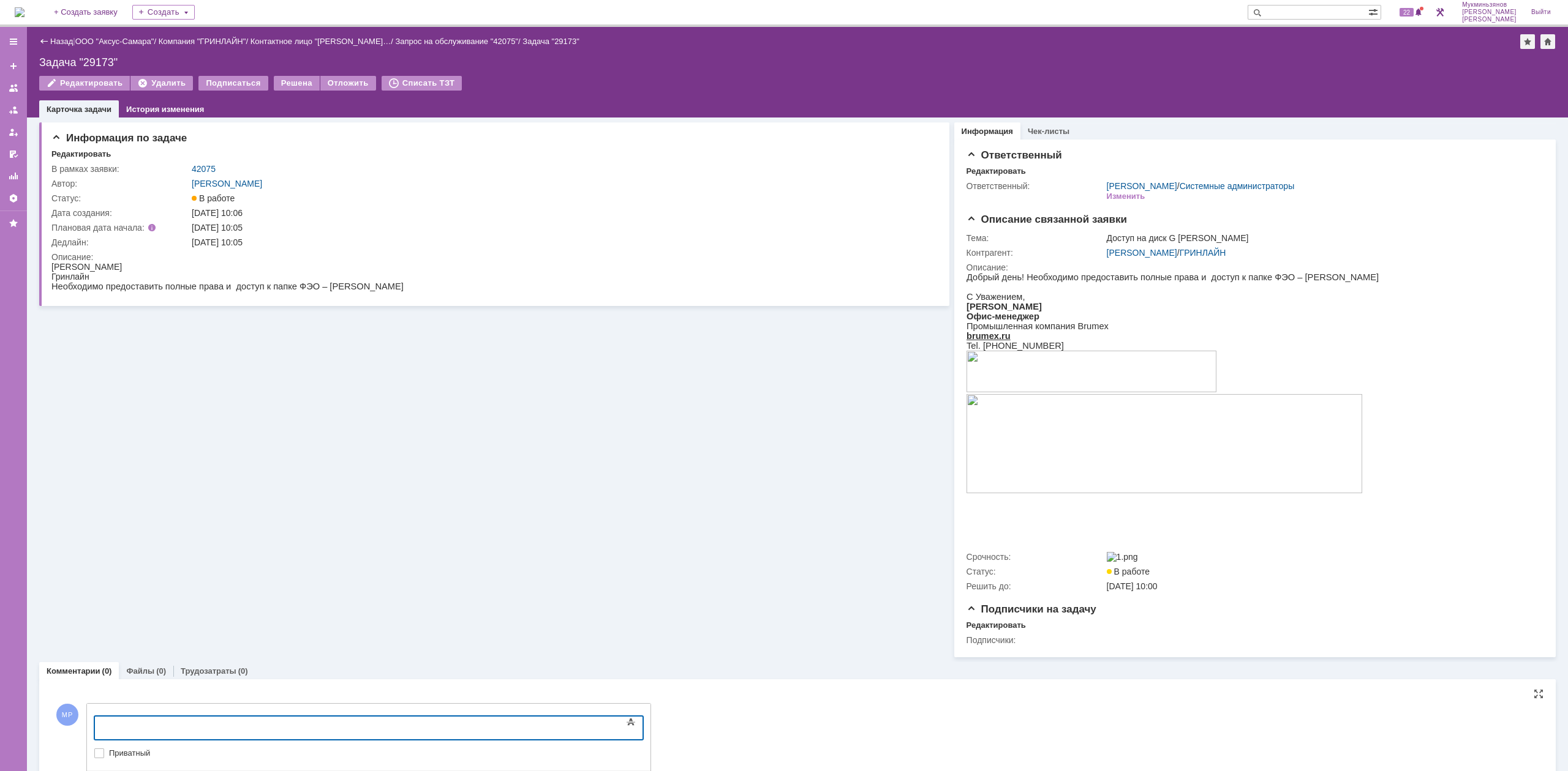
click at [286, 477] on body at bounding box center [195, 727] width 184 height 21
drag, startPoint x: 361, startPoint y: 721, endPoint x: 7, endPoint y: 685, distance: 355.8
click at [103, 477] on html "​Доступ предоставлен" at bounding box center [195, 727] width 184 height 21
copy div "​Доступ предоставлен"
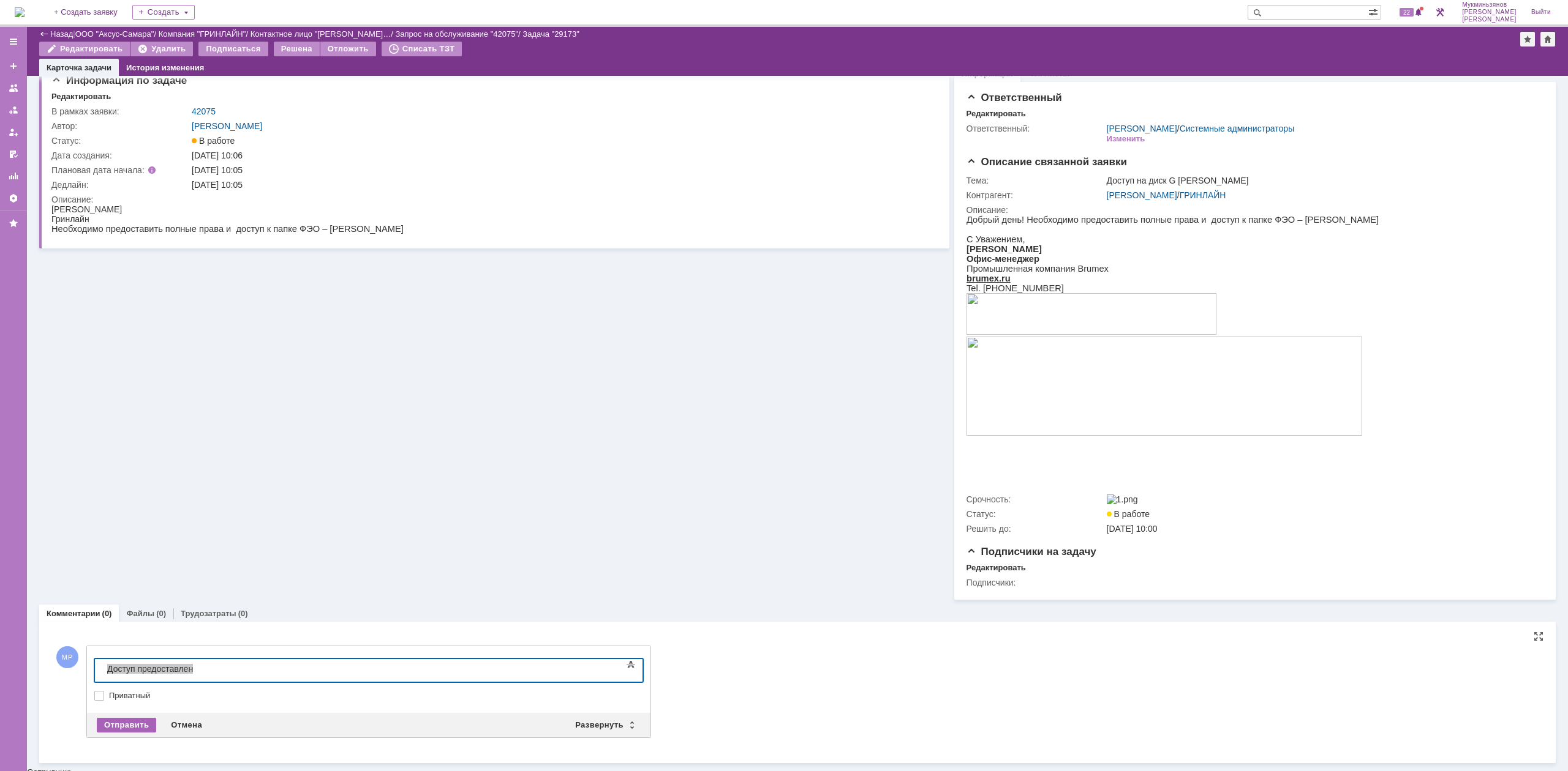
click at [125, 477] on div "Отправить" at bounding box center [126, 725] width 59 height 14
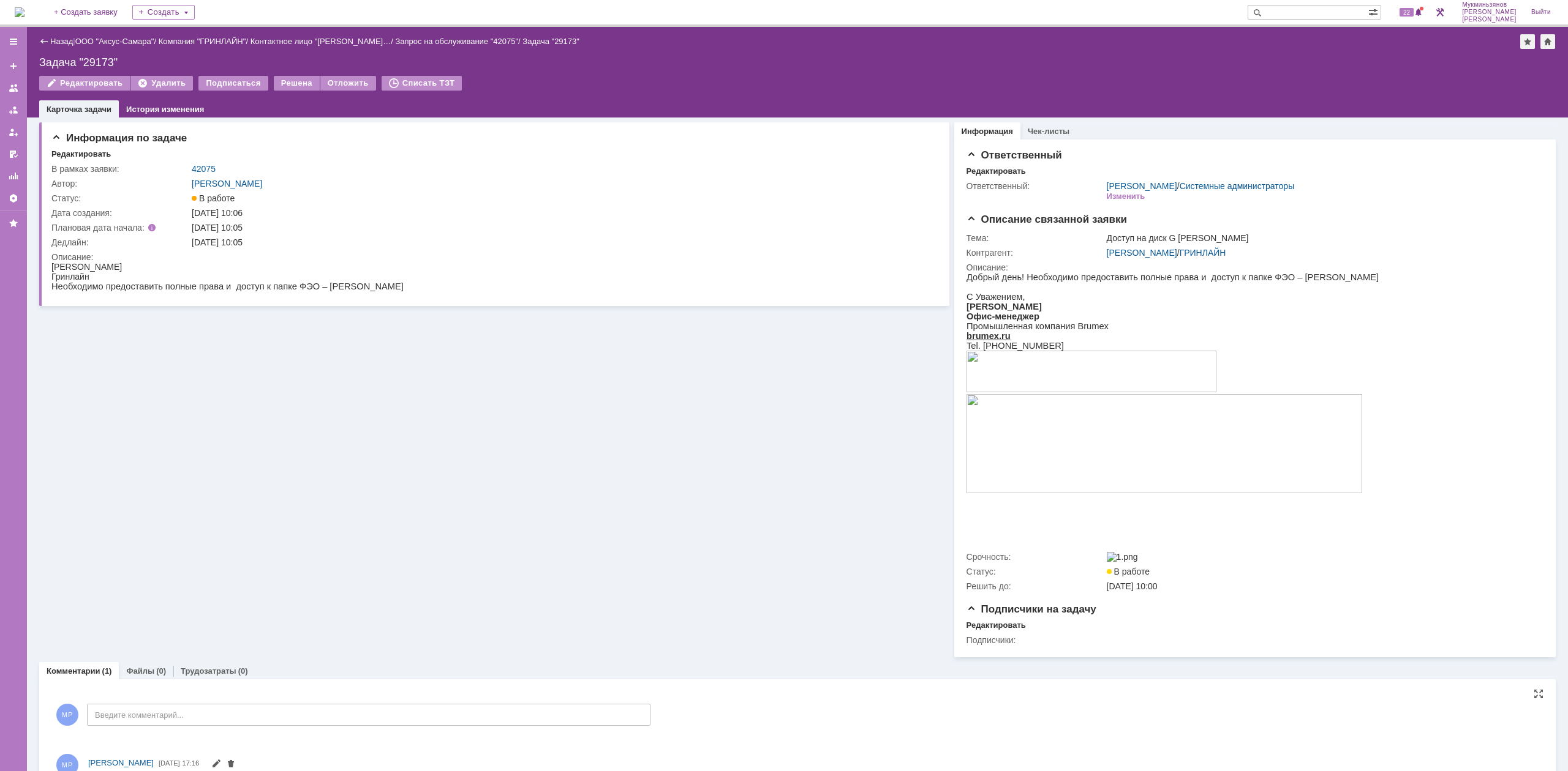
click at [204, 477] on div "Комментарии (1) Файлы (0) Трудозатраты (0) Комментарии Добавить комментарий МР …" at bounding box center [797, 732] width 1516 height 150
click at [204, 477] on div "Трудозатраты (0)" at bounding box center [214, 671] width 82 height 17
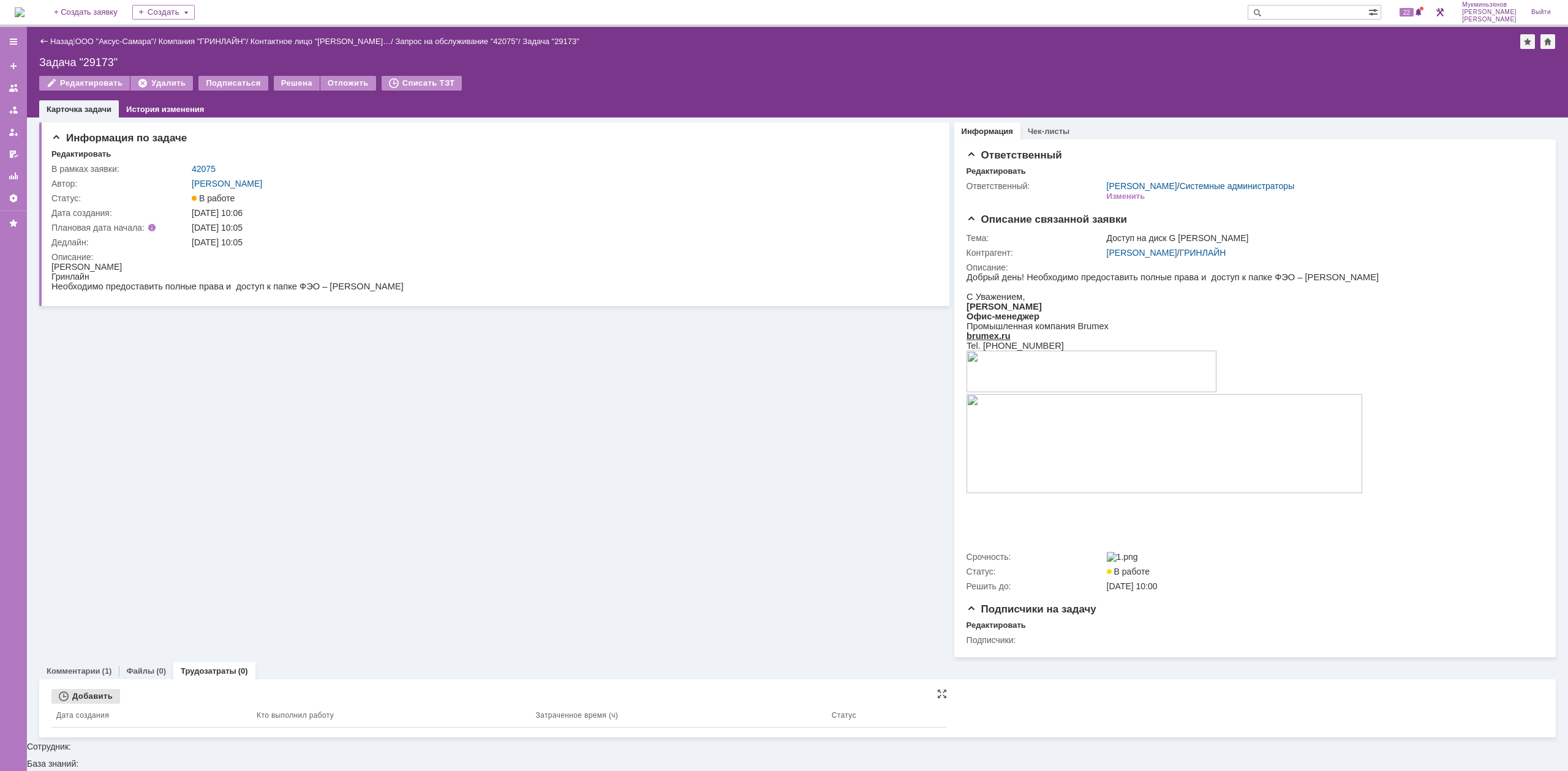
click at [104, 477] on div "Добавить" at bounding box center [86, 696] width 68 height 14
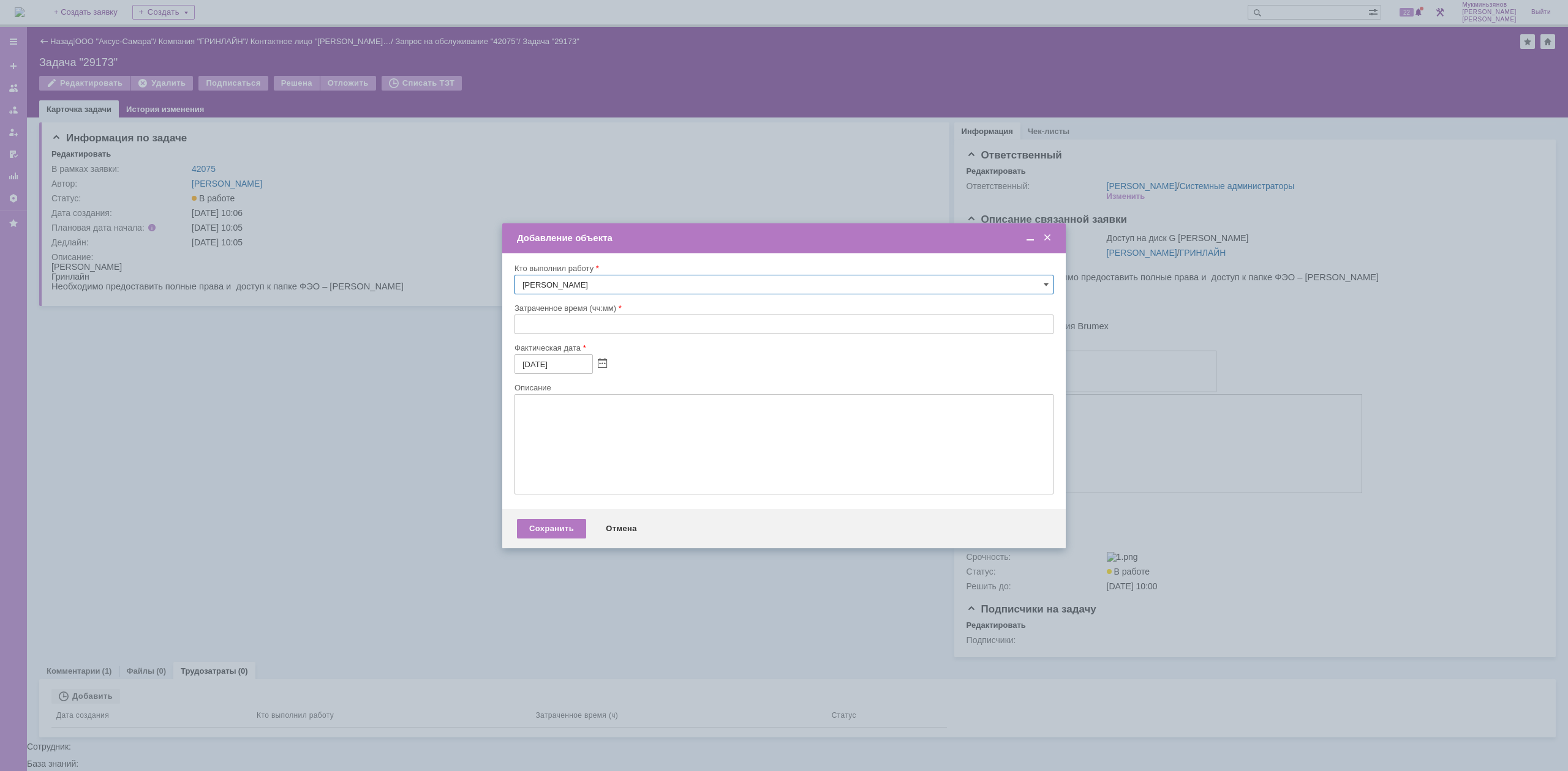
click at [545, 337] on div at bounding box center [784, 338] width 539 height 8
click at [553, 328] on input "text" at bounding box center [784, 324] width 539 height 20
type input "00:30"
click at [559, 422] on textarea at bounding box center [784, 444] width 539 height 100
paste textarea "​Доступ предоставлен"
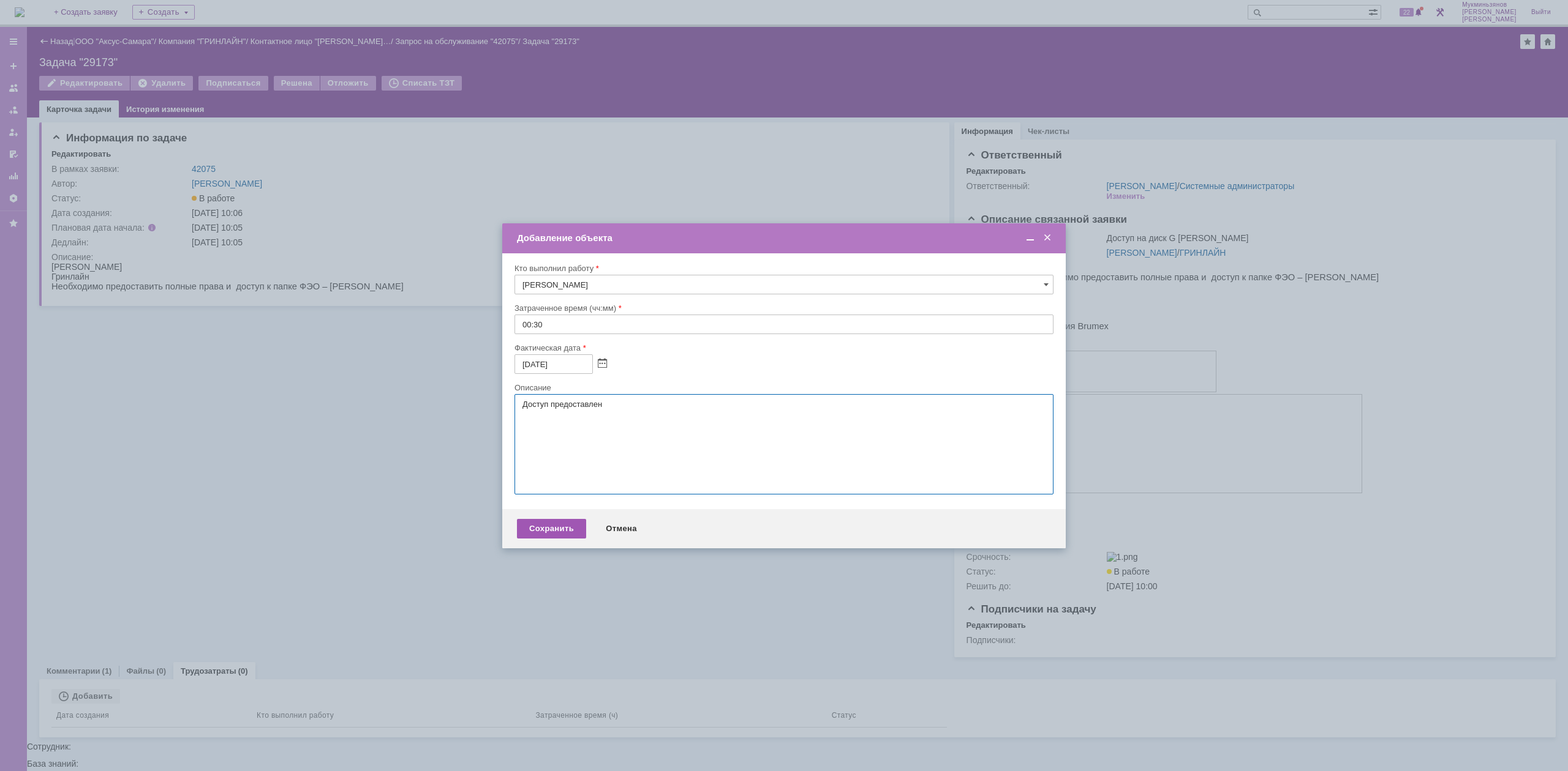
type textarea "​Доступ предоставлен"
click at [545, 477] on div "Сохранить" at bounding box center [551, 529] width 69 height 20
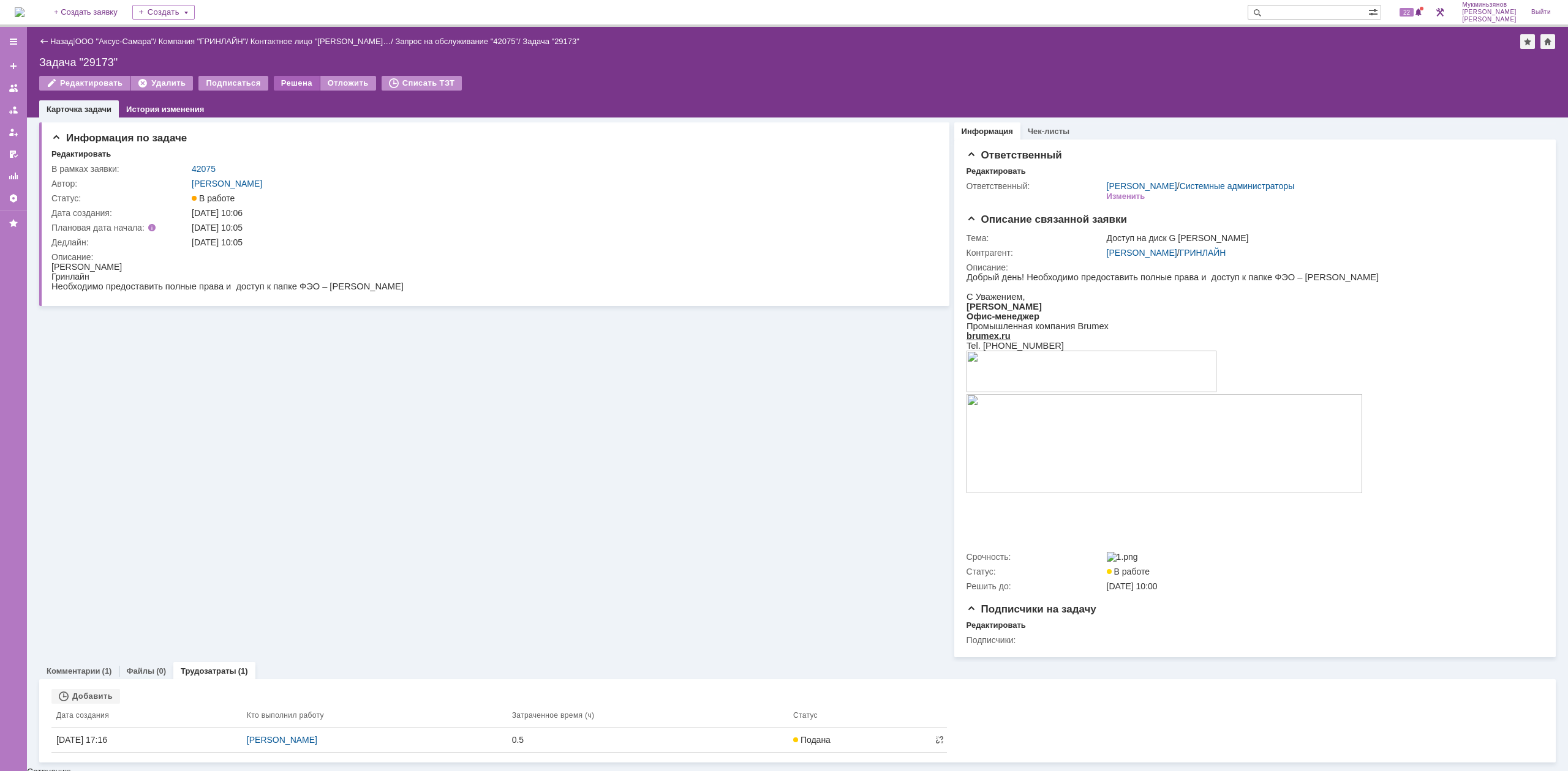
click at [303, 77] on div "Решена" at bounding box center [296, 83] width 46 height 14
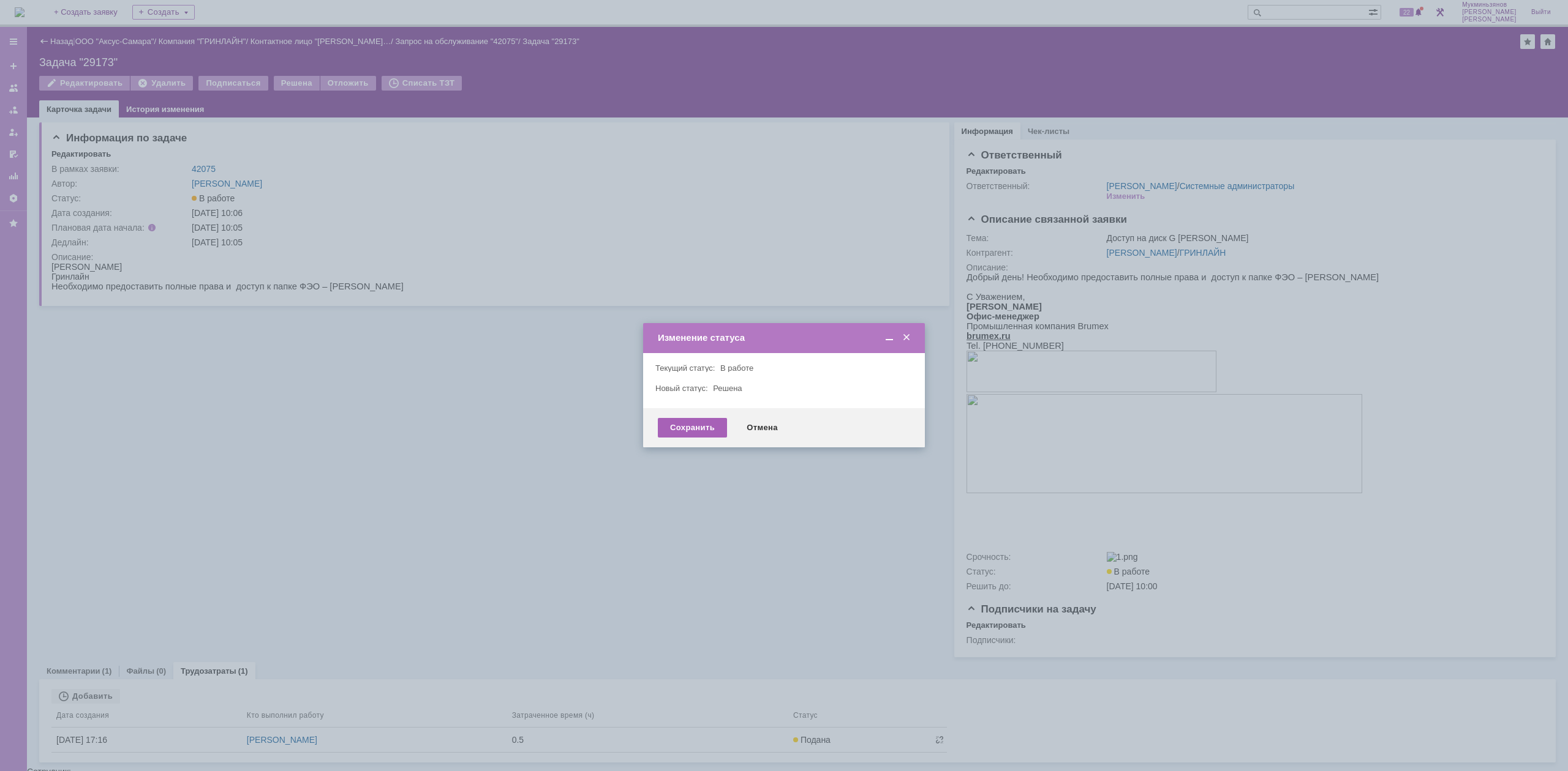
click at [705, 427] on div "Сохранить" at bounding box center [692, 428] width 69 height 20
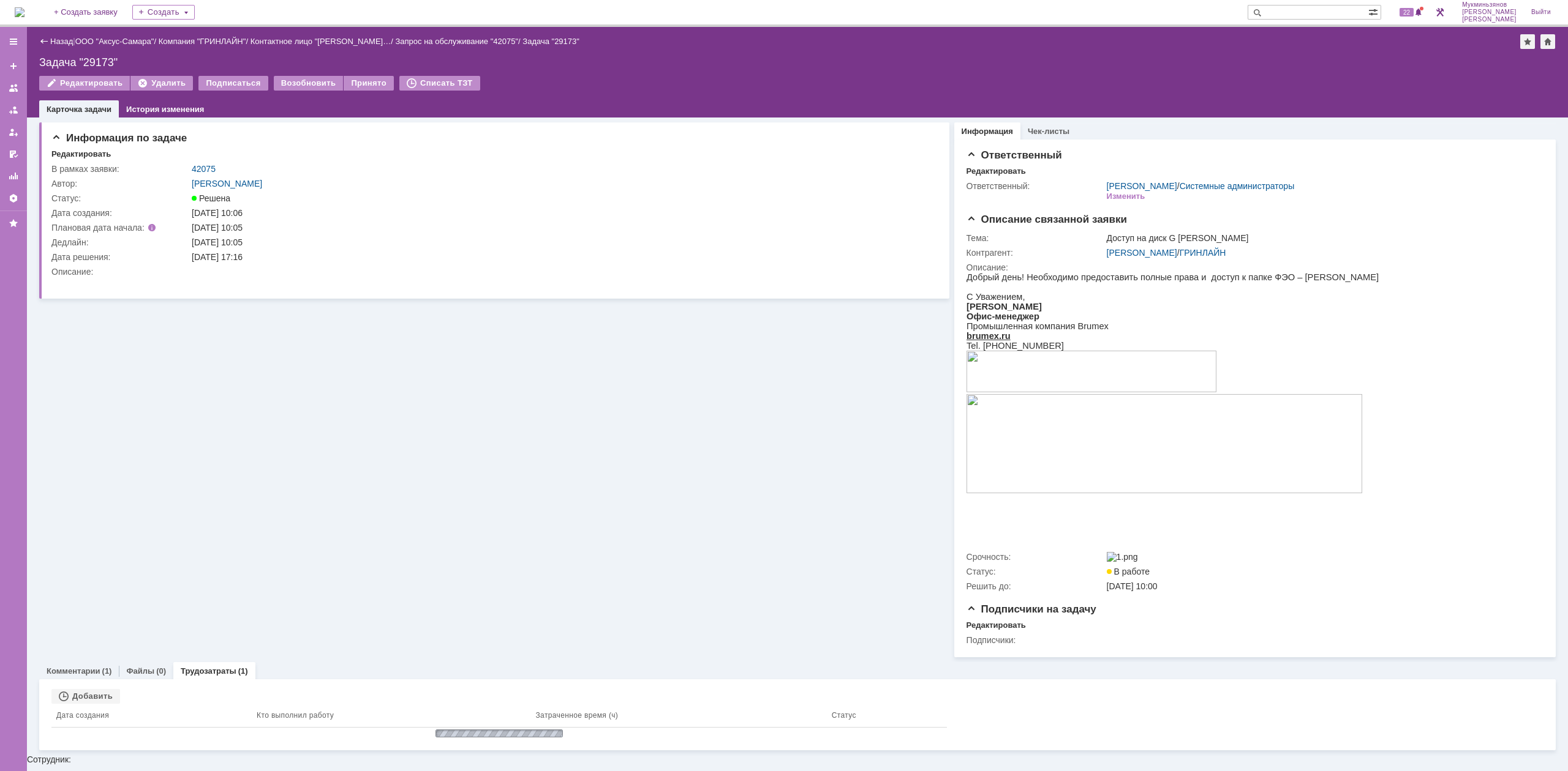
click at [24, 15] on img at bounding box center [19, 12] width 10 height 10
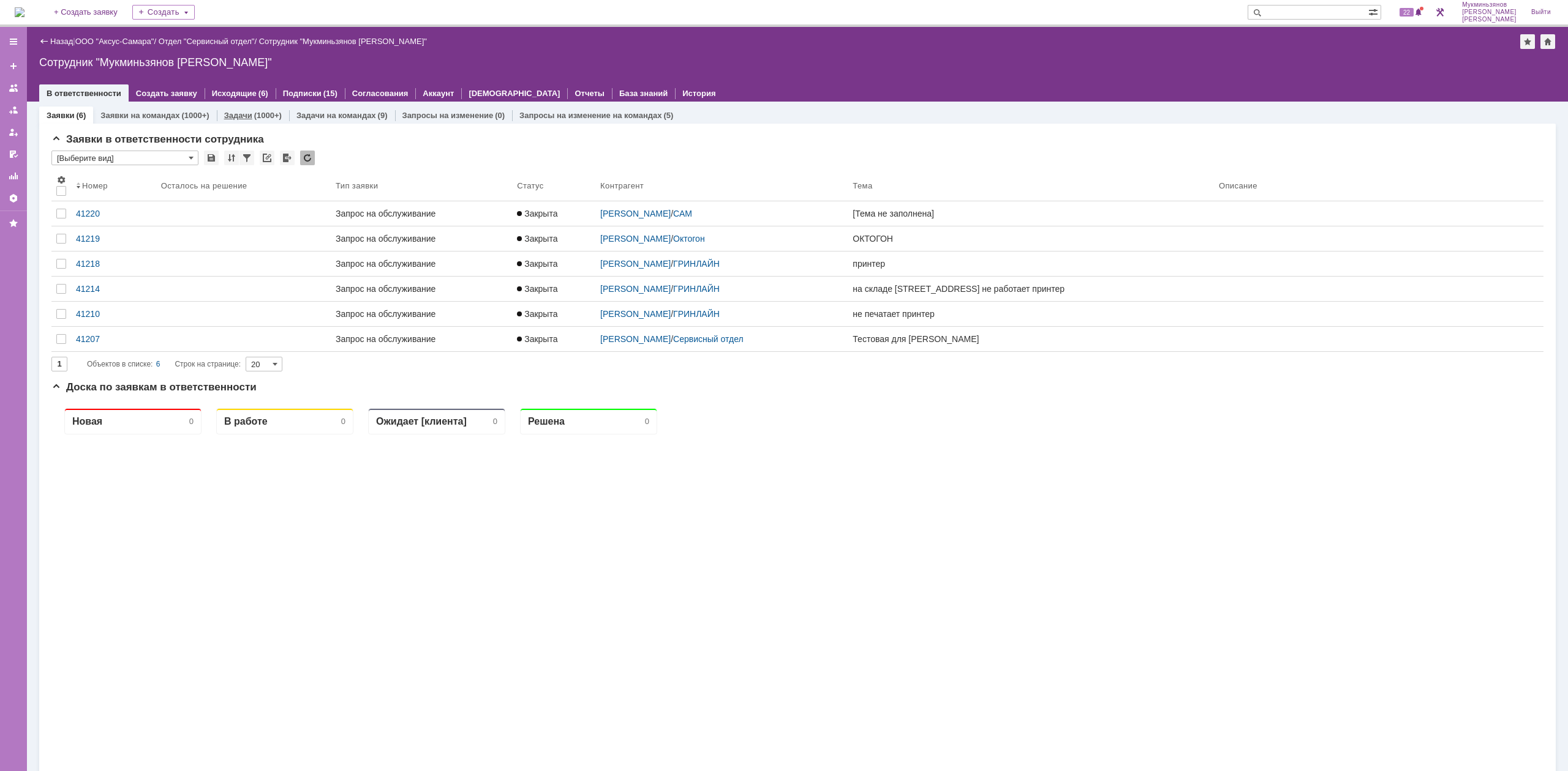
click at [266, 111] on div "(1000+)" at bounding box center [268, 115] width 27 height 9
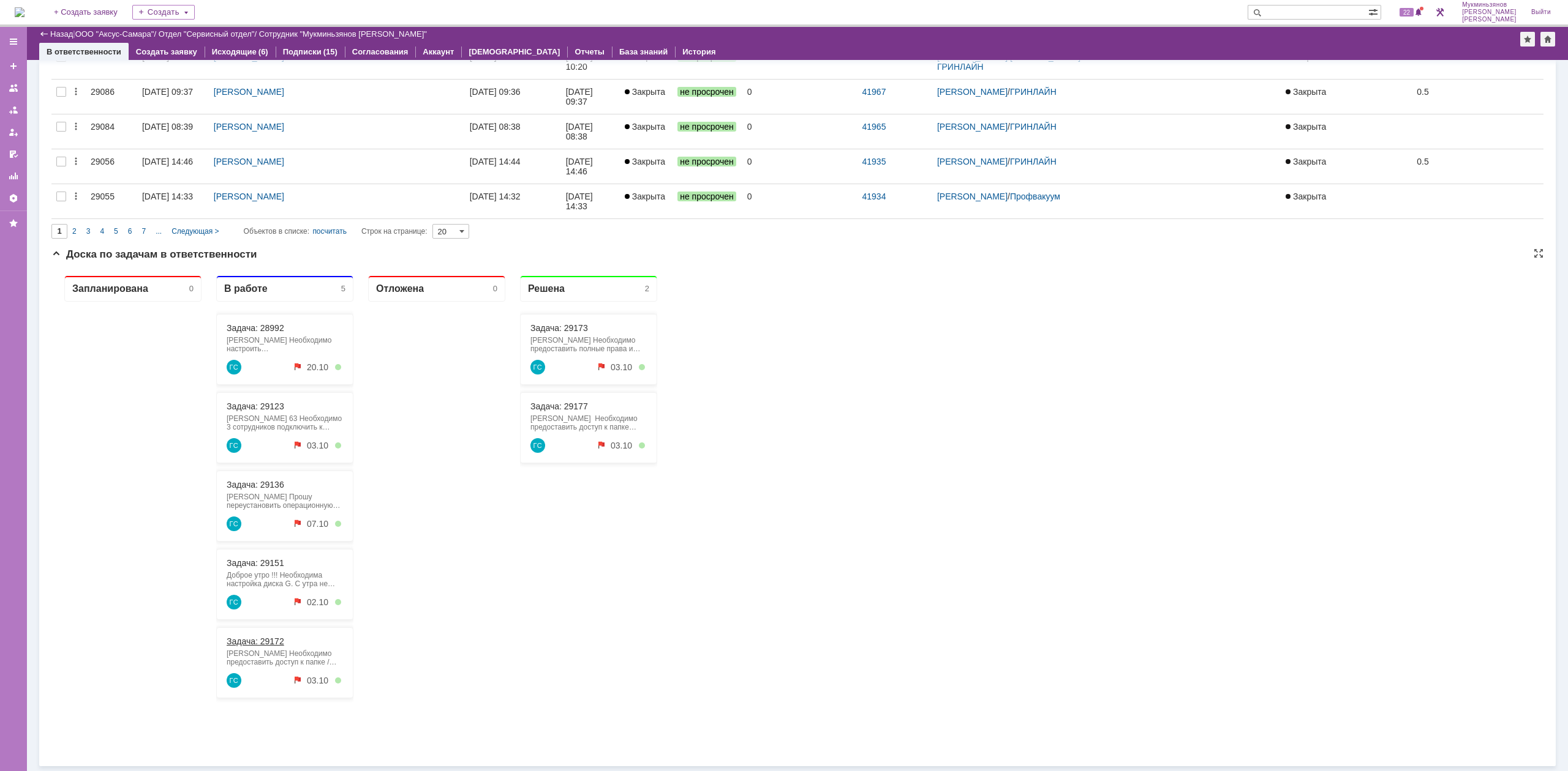
click at [273, 477] on link "Задача: 29172" at bounding box center [255, 641] width 58 height 10
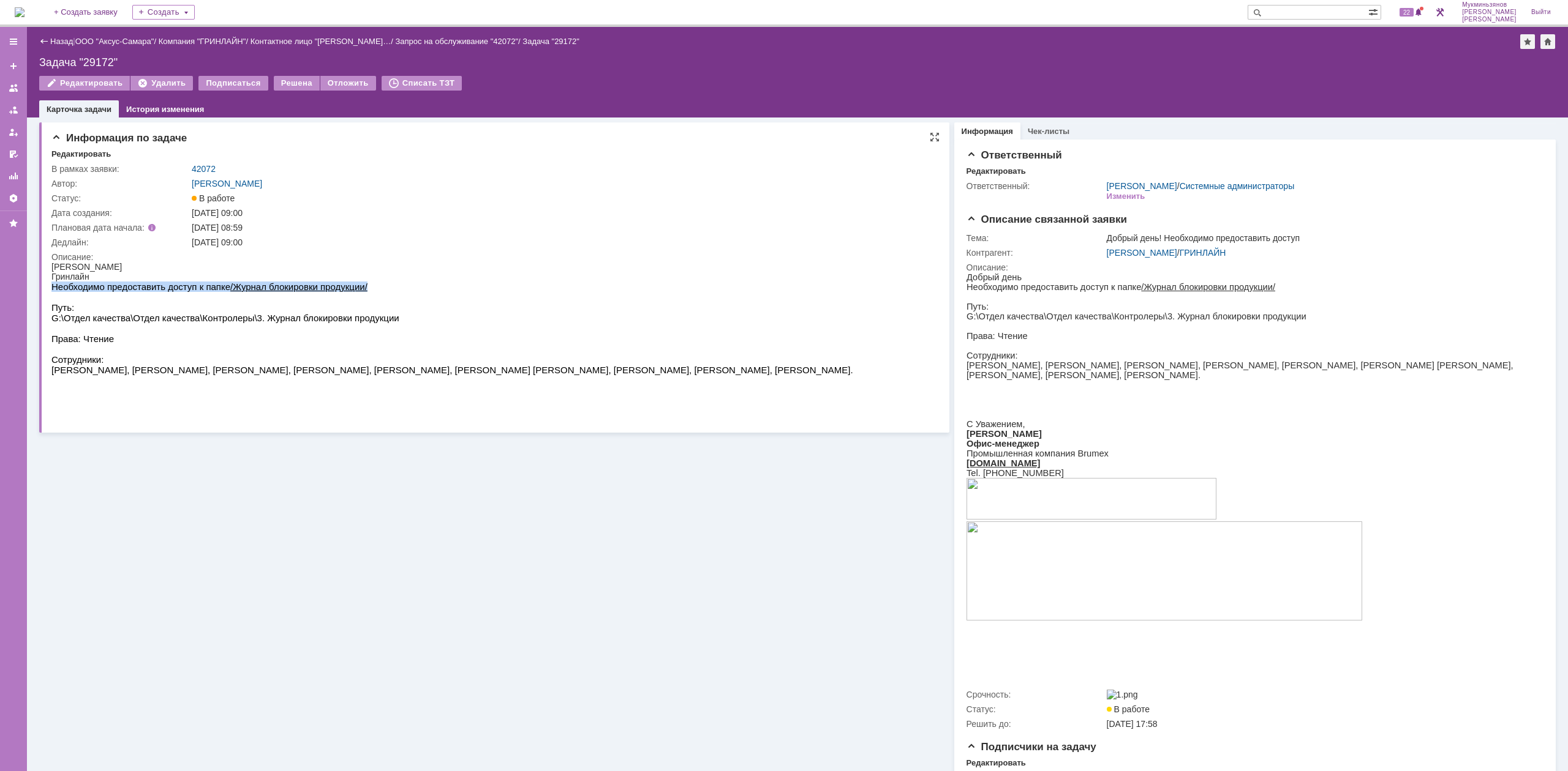
drag, startPoint x: 52, startPoint y: 287, endPoint x: 442, endPoint y: 290, distance: 390.0
click at [442, 290] on p "Необходимо предоставить доступ к папке /Журнал блокировки продукции/" at bounding box center [452, 287] width 802 height 11
drag, startPoint x: 100, startPoint y: 567, endPoint x: 231, endPoint y: 329, distance: 271.7
drag, startPoint x: 100, startPoint y: 574, endPoint x: 111, endPoint y: 314, distance: 260.2
drag, startPoint x: 100, startPoint y: 572, endPoint x: 326, endPoint y: 352, distance: 315.4
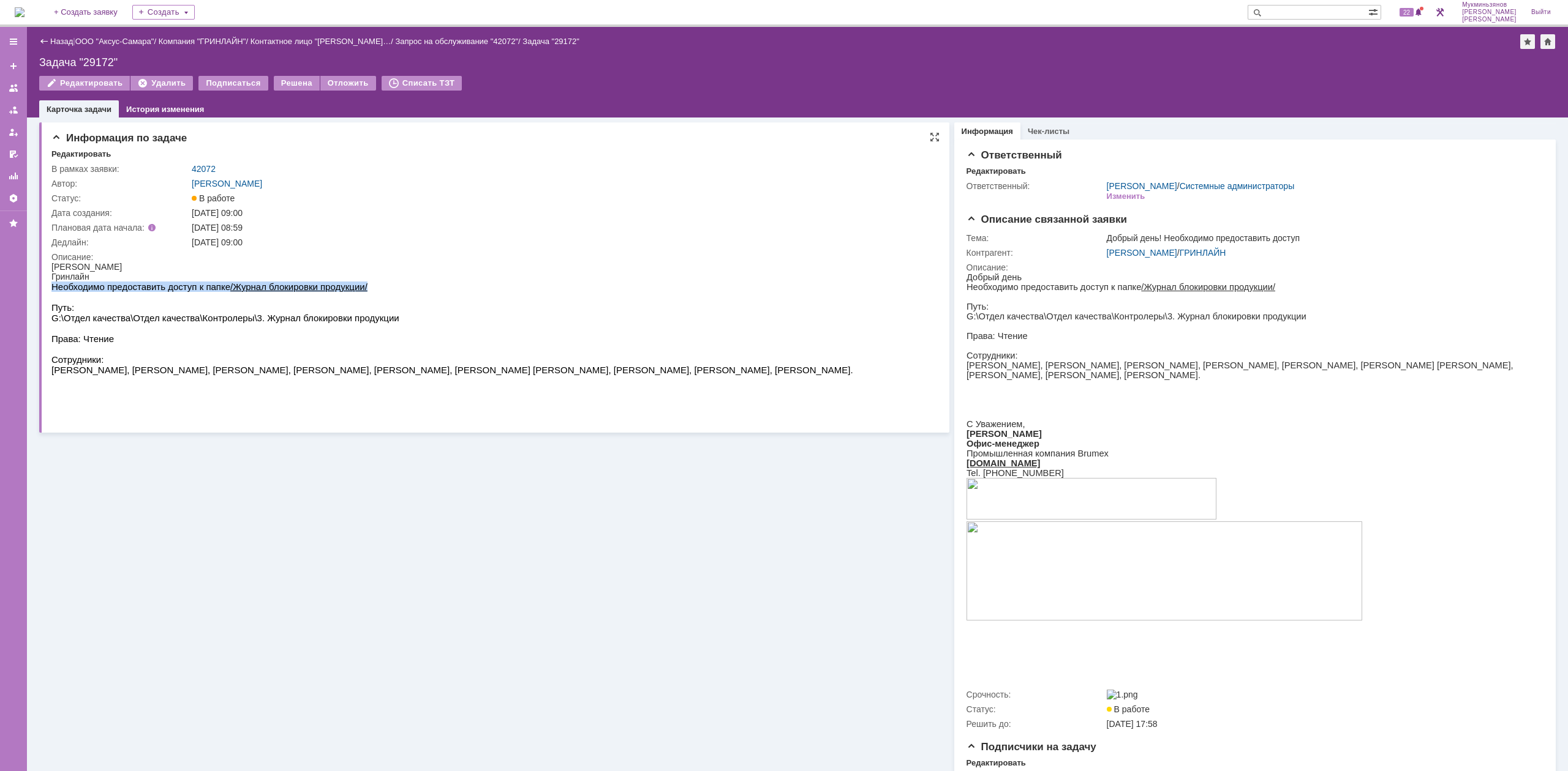
click at [262, 292] on u "/Журнал блокировки продукции/" at bounding box center [299, 287] width 137 height 11
drag, startPoint x: 380, startPoint y: 321, endPoint x: 52, endPoint y: 324, distance: 328.0
click at [52, 323] on p "G:\Отдел качества\Отдел качества\Контролеры\3. Журнал блокировки продукции" at bounding box center [452, 318] width 802 height 11
copy p "G:\Отдел качества\Отдел качества\Контролеры\3. Журнал блокировки продукции"
drag, startPoint x: 234, startPoint y: 323, endPoint x: 214, endPoint y: 318, distance: 20.6
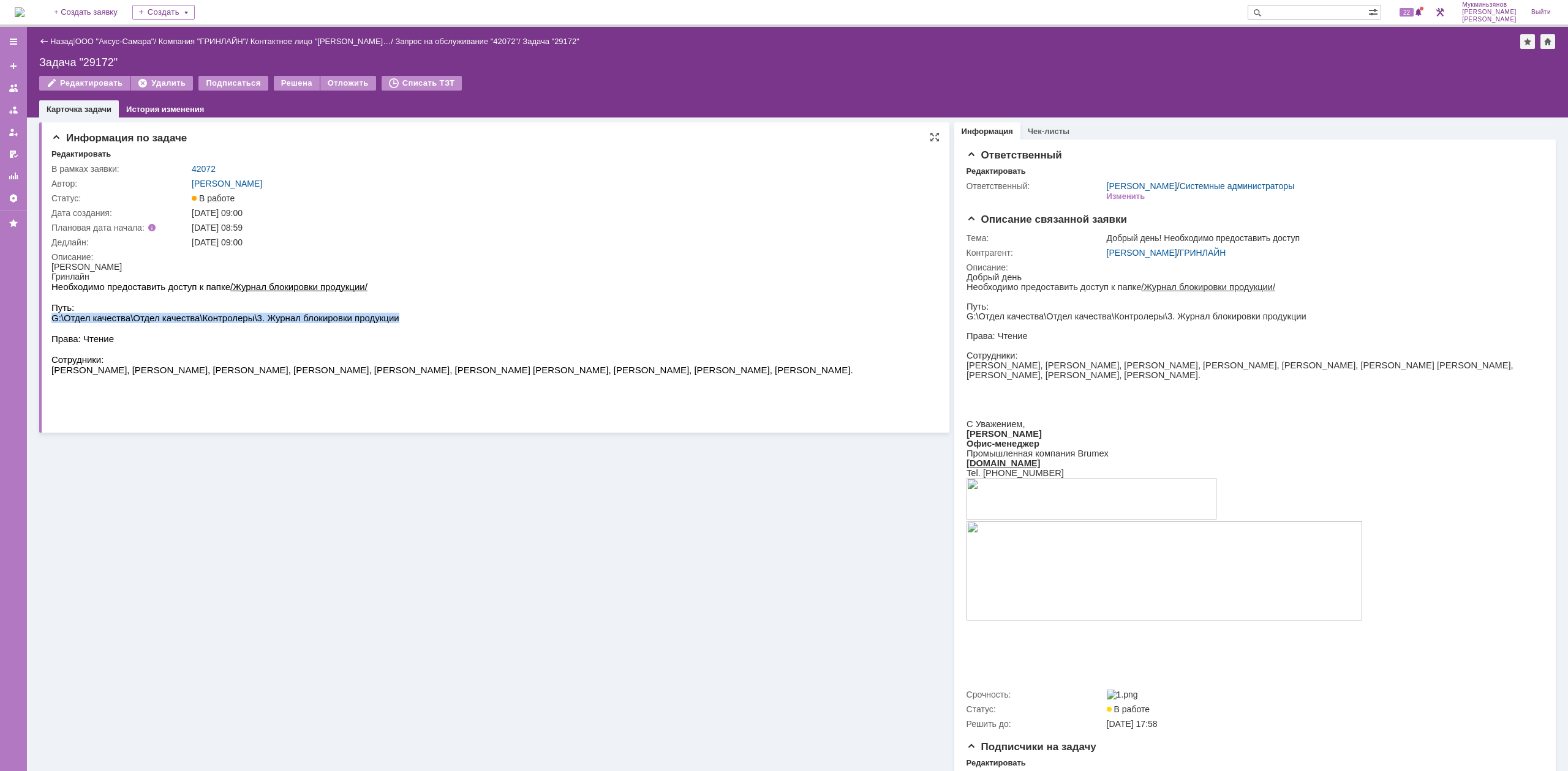
click at [212, 318] on p "G:\Отдел качества\Отдел качества\Контролеры\3. Журнал блокировки продукции" at bounding box center [452, 318] width 802 height 11
drag, startPoint x: 239, startPoint y: 318, endPoint x: 126, endPoint y: 326, distance: 113.3
click at [52, 323] on p "G:\Отдел качества\Отдел качества\Контролеры\3. Журнал блокировки продукции" at bounding box center [452, 318] width 802 height 11
copy p "G:\Отдел качества\Отдел качества\Контролеры\"
drag, startPoint x: 378, startPoint y: 321, endPoint x: 52, endPoint y: 324, distance: 326.0
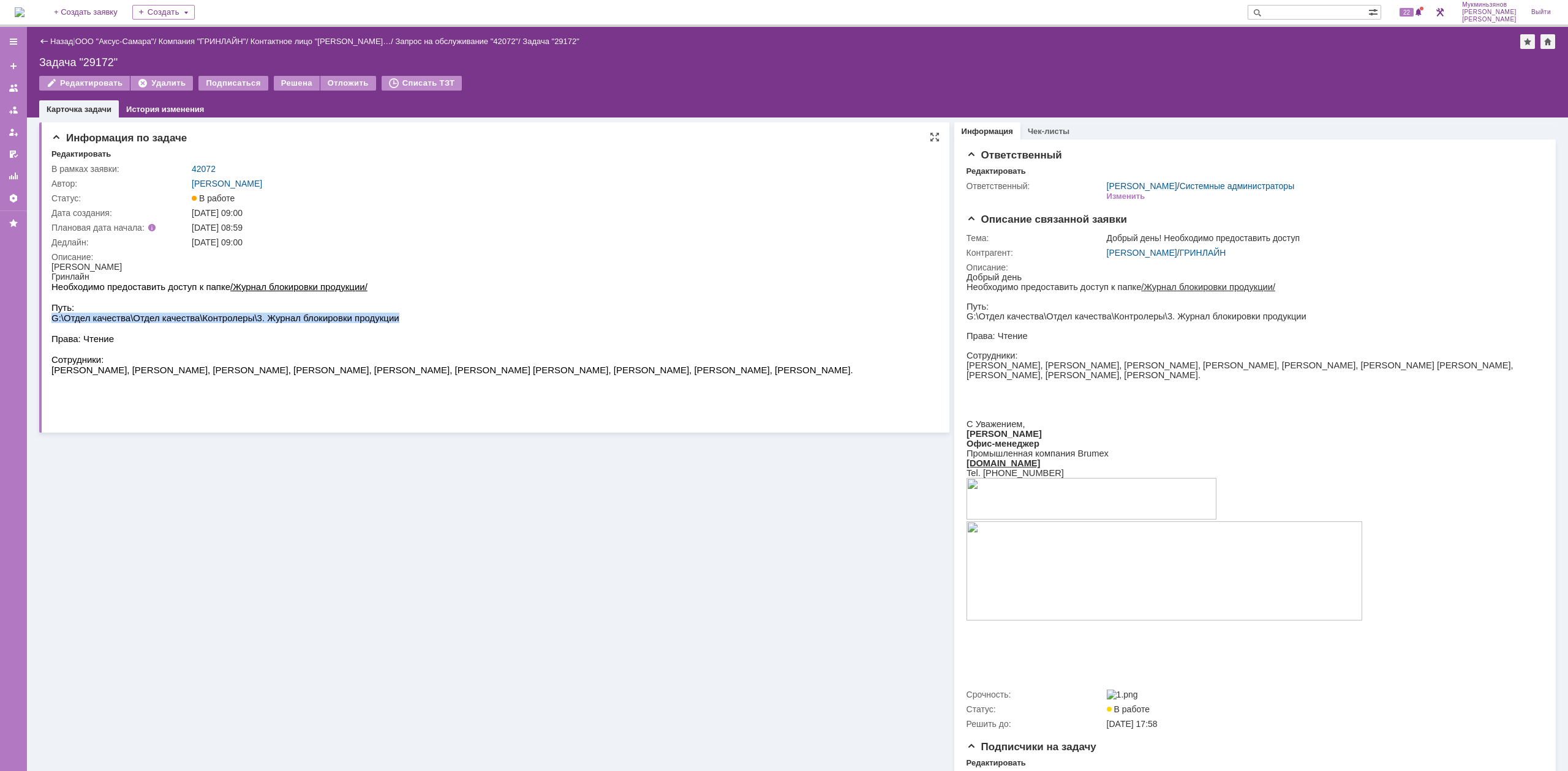
click at [52, 323] on p "G:\Отдел качества\Отдел качества\Контролеры\3. Журнал блокировки продукции" at bounding box center [452, 318] width 802 height 11
copy p "G:\Отдел качества\Отдел качества\Контролеры\3. Журнал блокировки продукции"
click at [18, 17] on img at bounding box center [19, 12] width 10 height 10
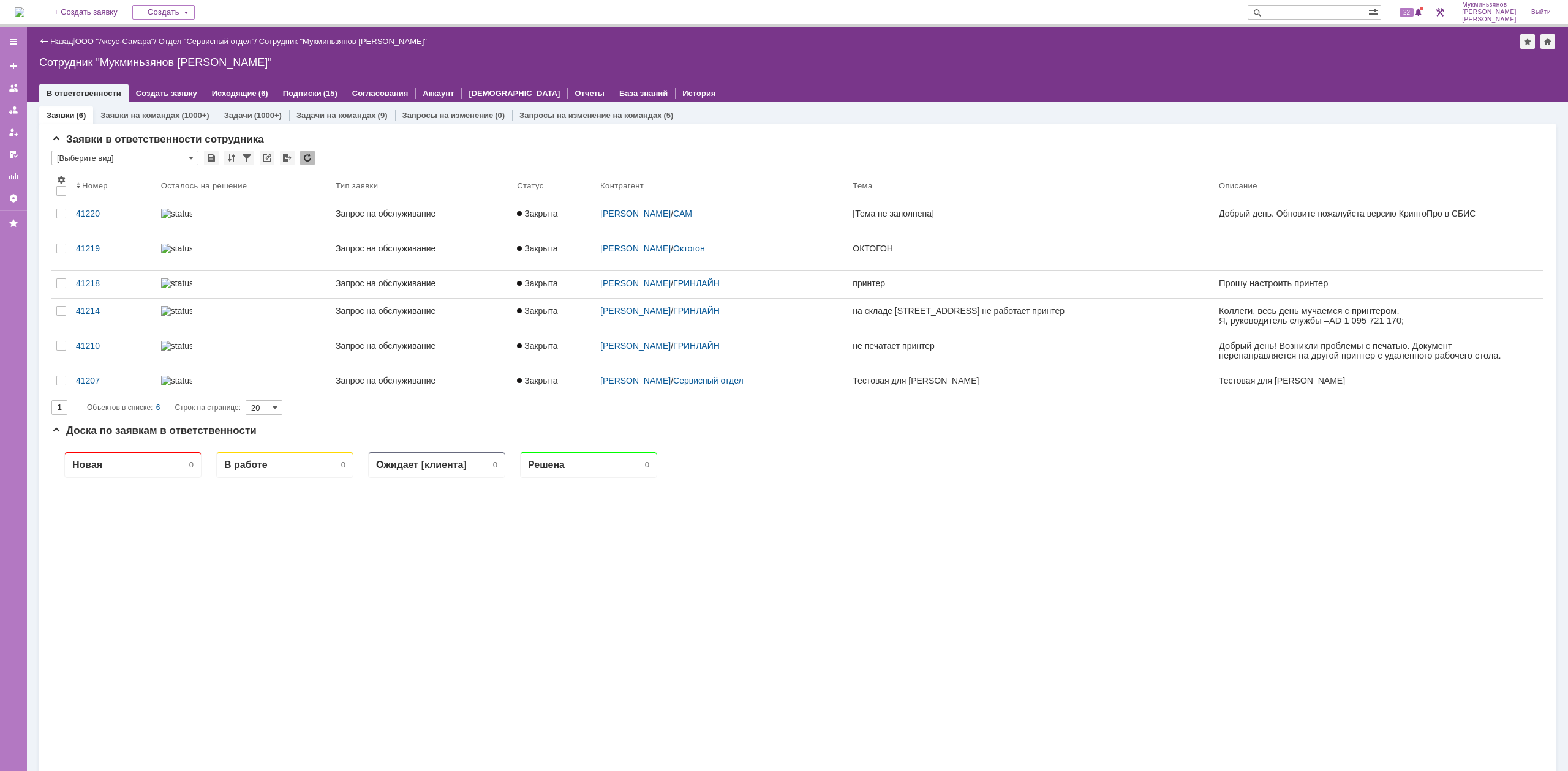
click at [253, 120] on div "Задачи (1000+)" at bounding box center [252, 115] width 72 height 17
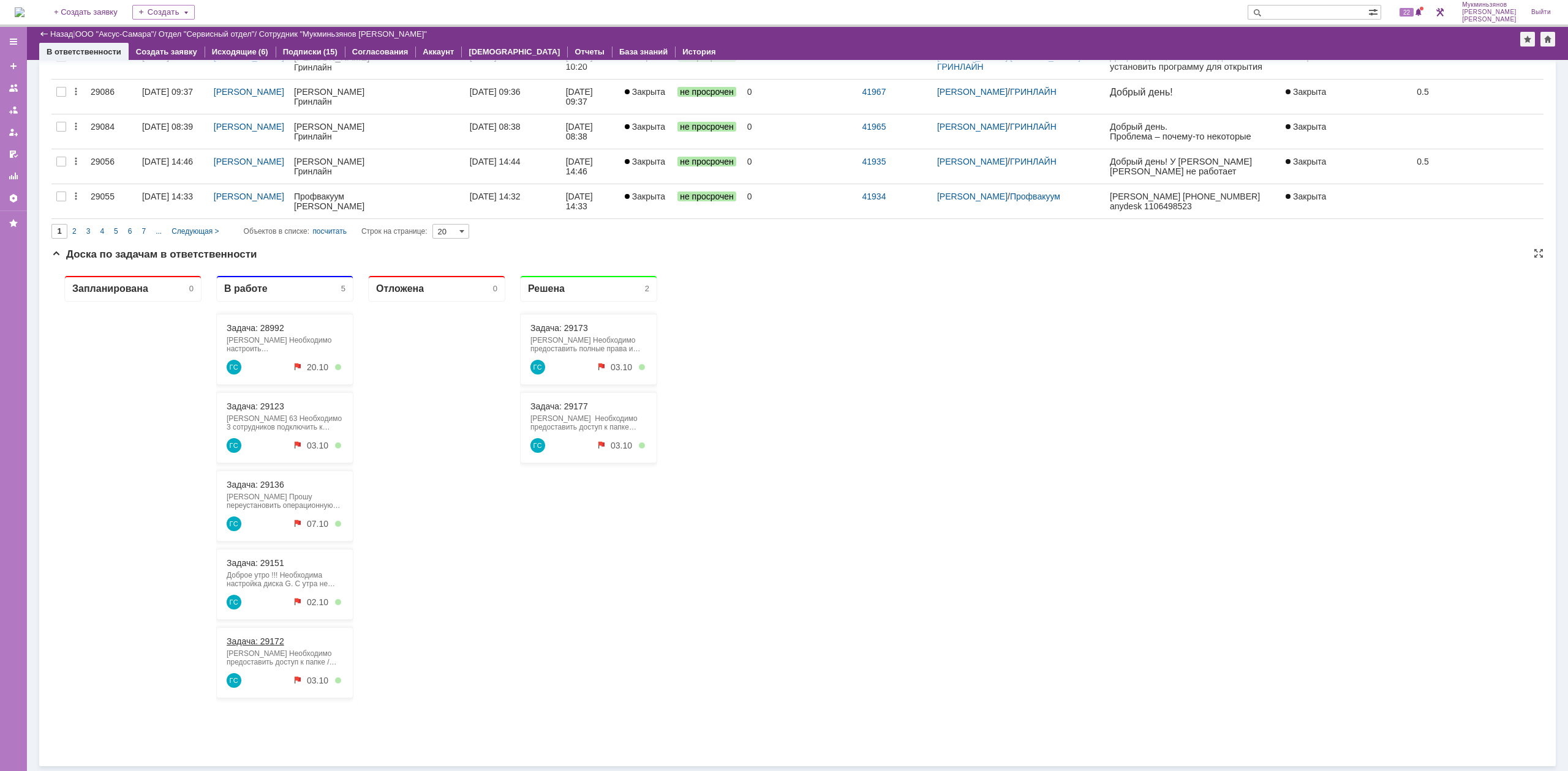
click at [267, 477] on link "Задача: 29172" at bounding box center [255, 641] width 58 height 10
